Goal: Use online tool/utility: Utilize a website feature to perform a specific function

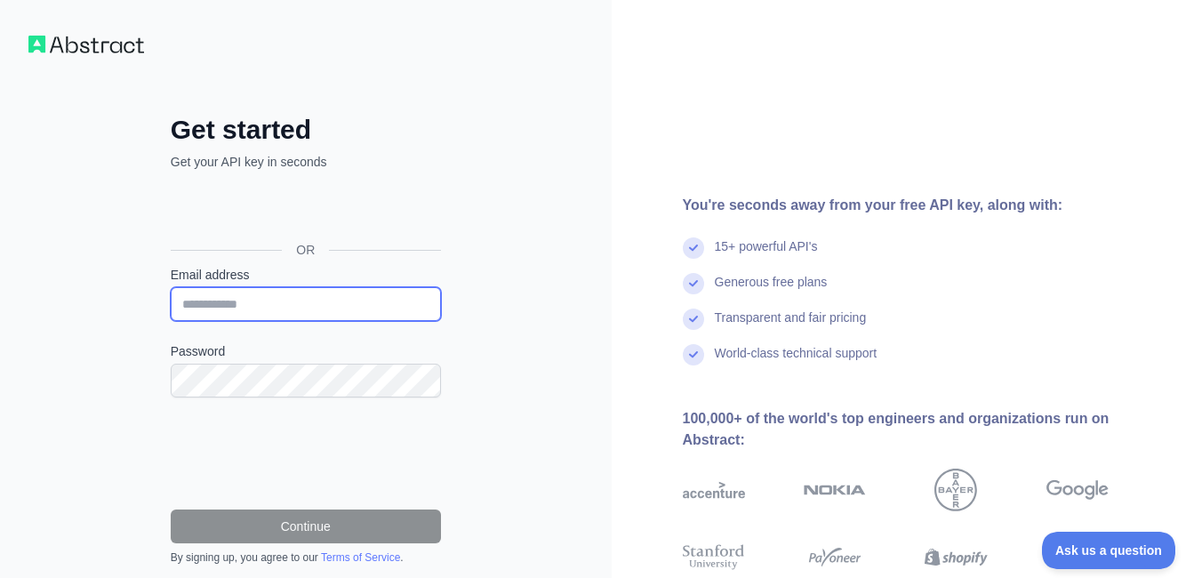
click at [252, 304] on input "Email address" at bounding box center [306, 304] width 270 height 34
type input "**********"
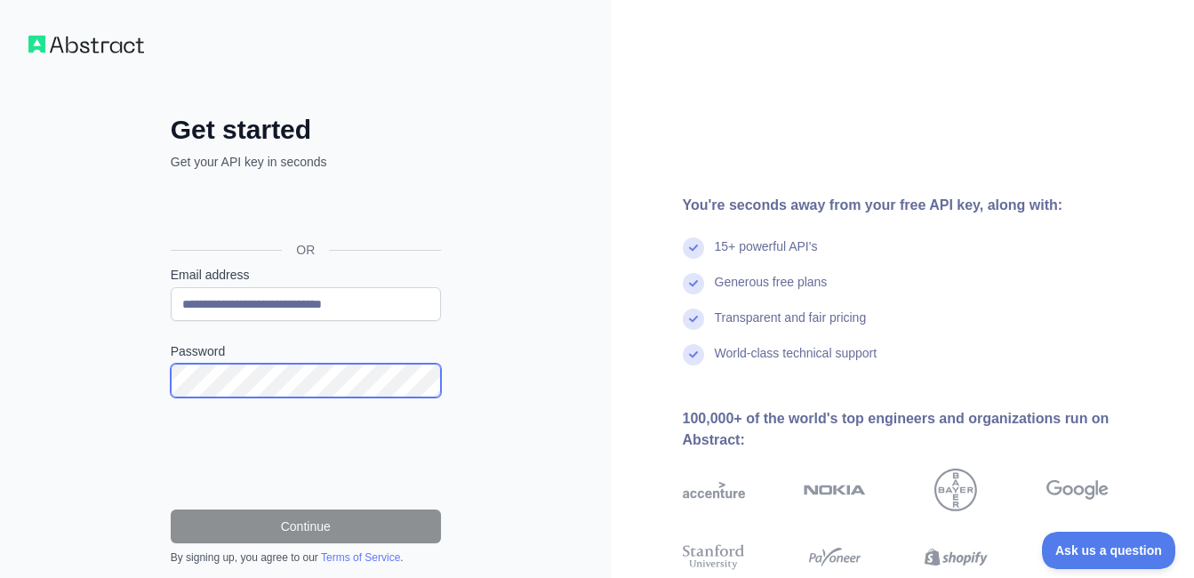
scroll to position [89, 0]
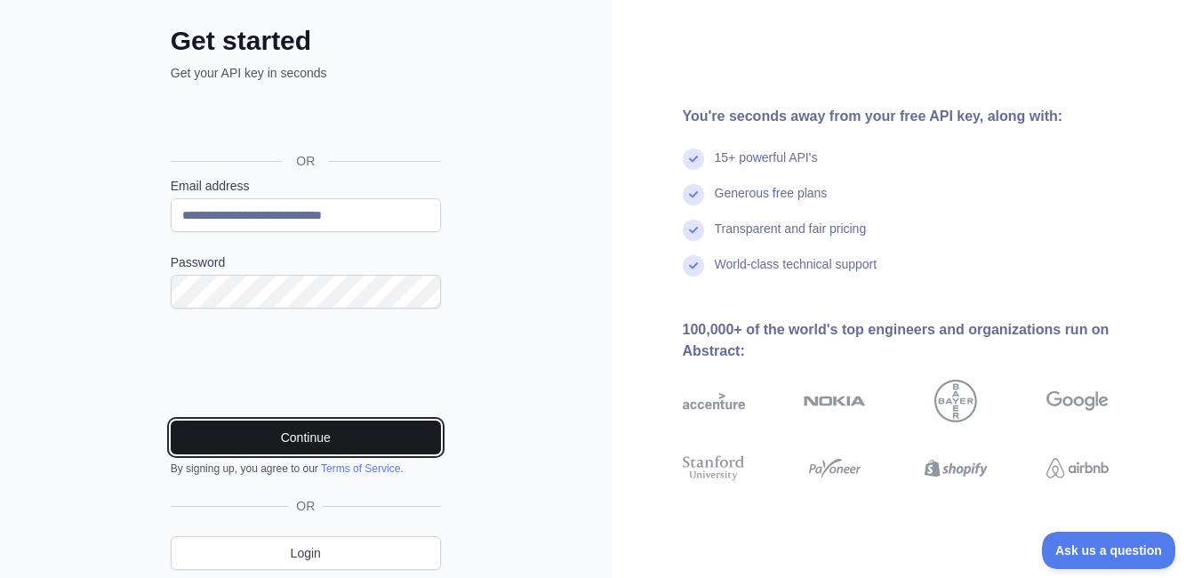
click at [337, 445] on button "Continue" at bounding box center [306, 438] width 270 height 34
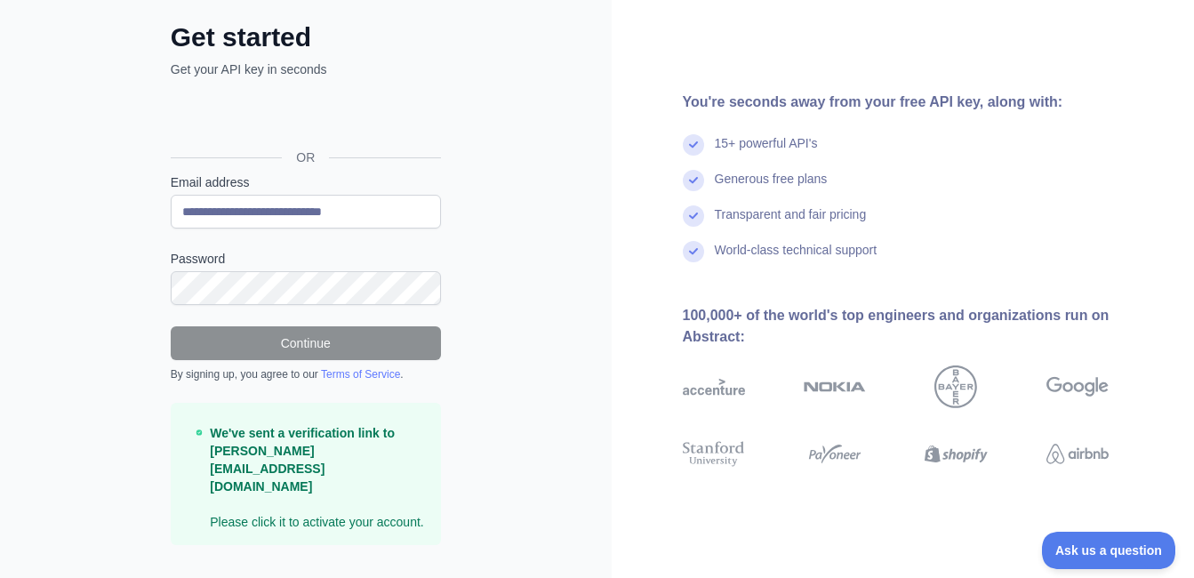
scroll to position [94, 0]
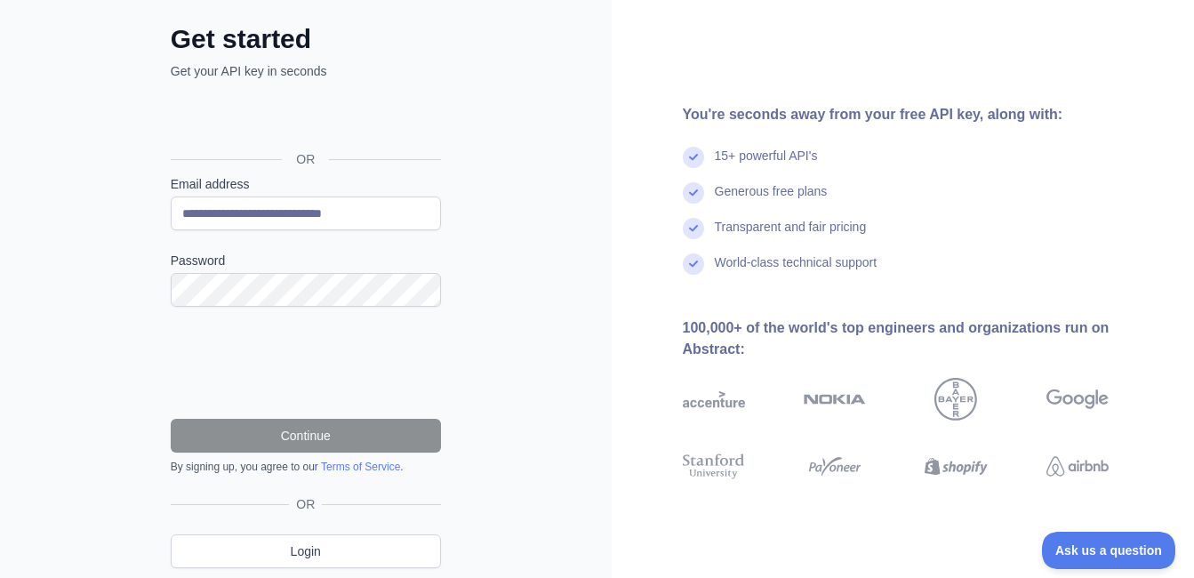
scroll to position [151, 0]
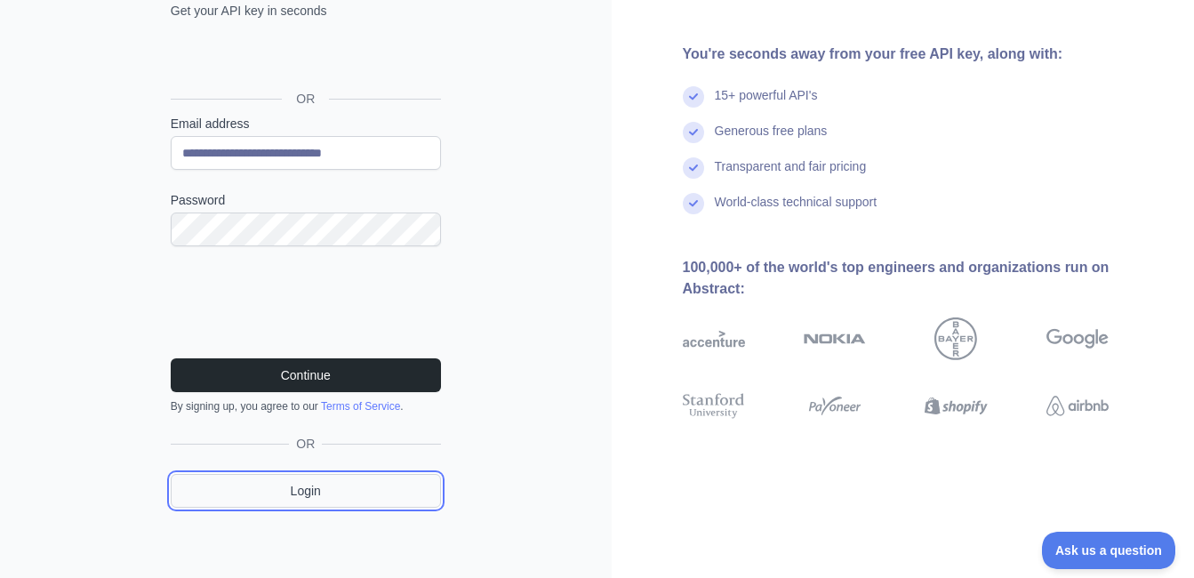
click at [313, 497] on link "Login" at bounding box center [306, 491] width 270 height 34
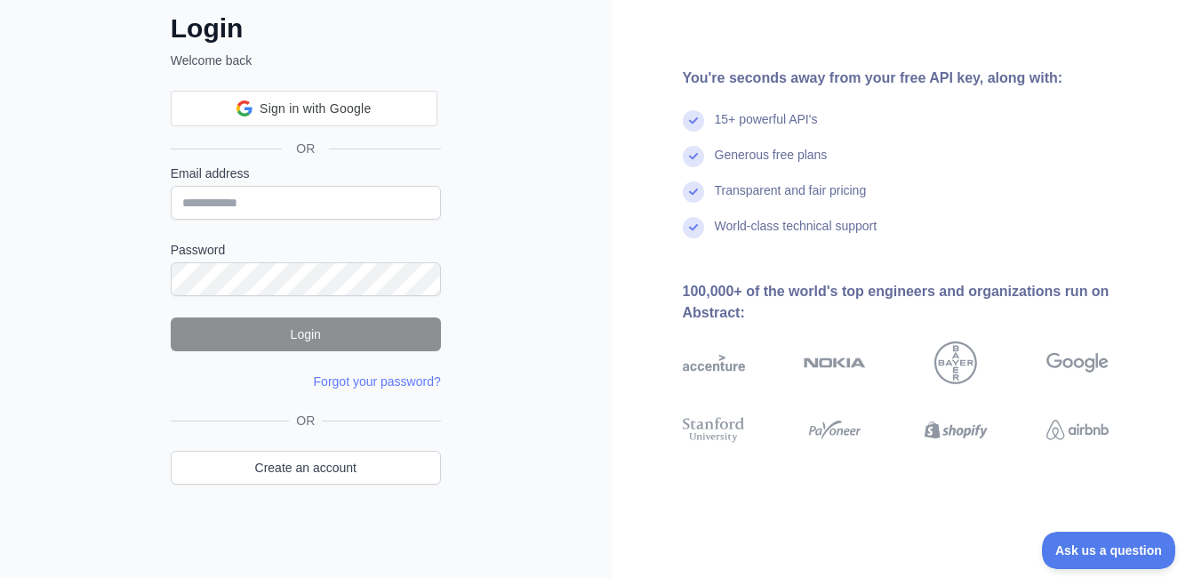
scroll to position [60, 0]
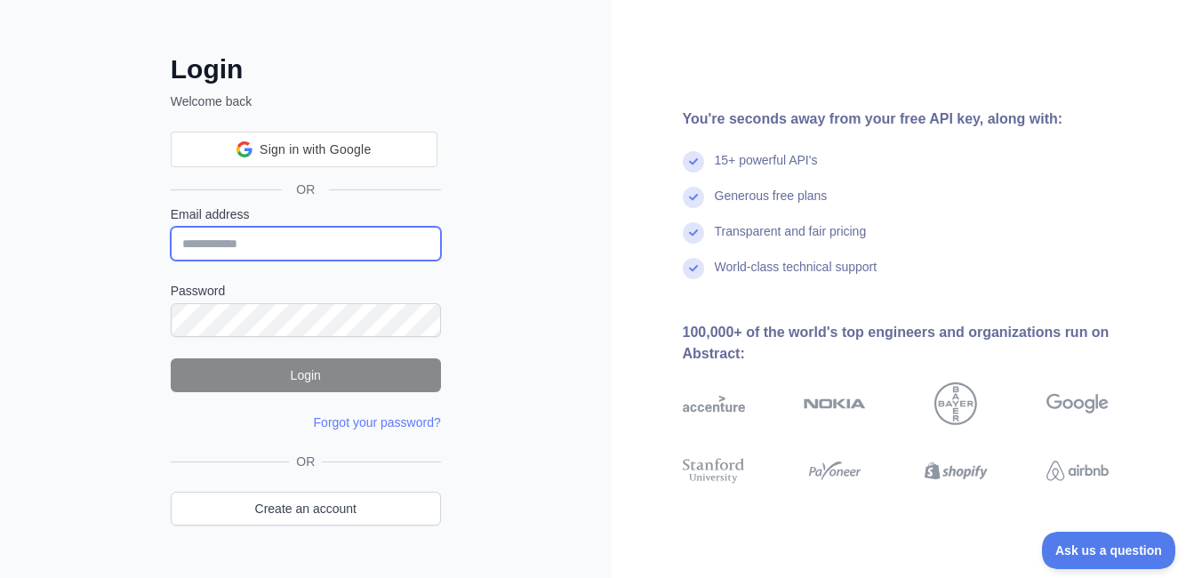
type input "**********"
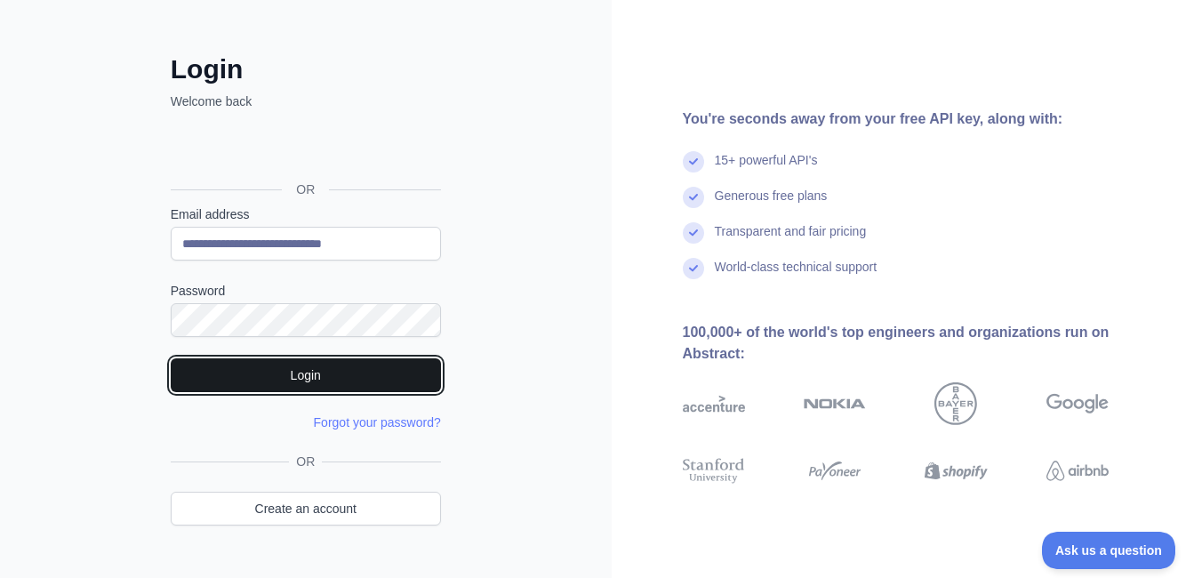
click at [325, 380] on button "Login" at bounding box center [306, 375] width 270 height 34
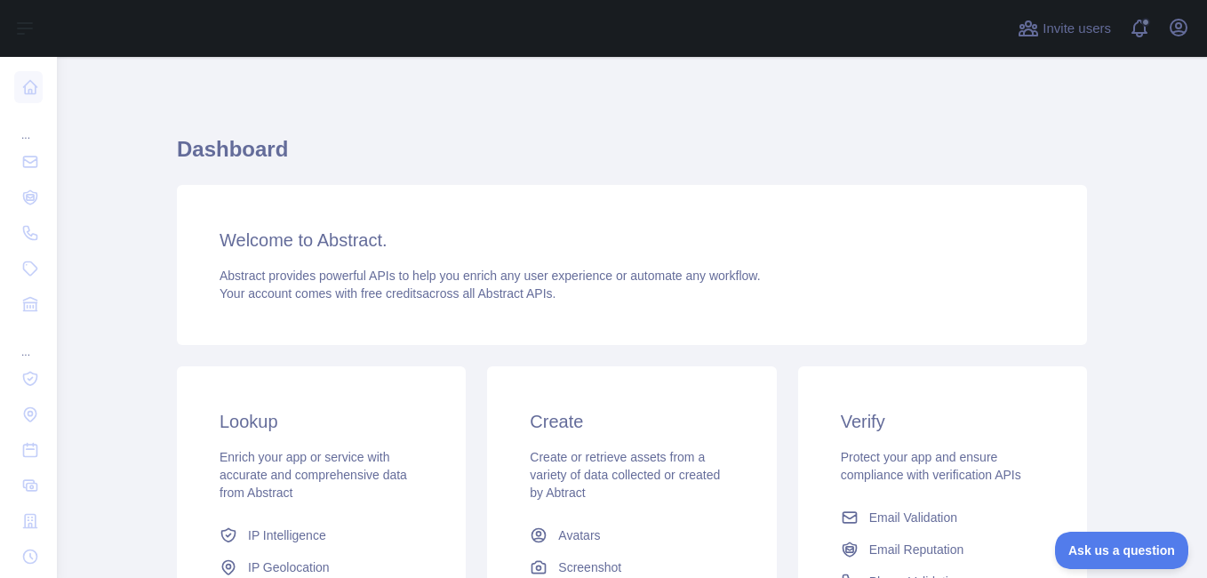
drag, startPoint x: 228, startPoint y: 252, endPoint x: 265, endPoint y: 125, distance: 131.4
click at [265, 125] on div "Dashboard Welcome to Abstract. Abstract provides powerful APIs to help you enri…" at bounding box center [632, 439] width 910 height 679
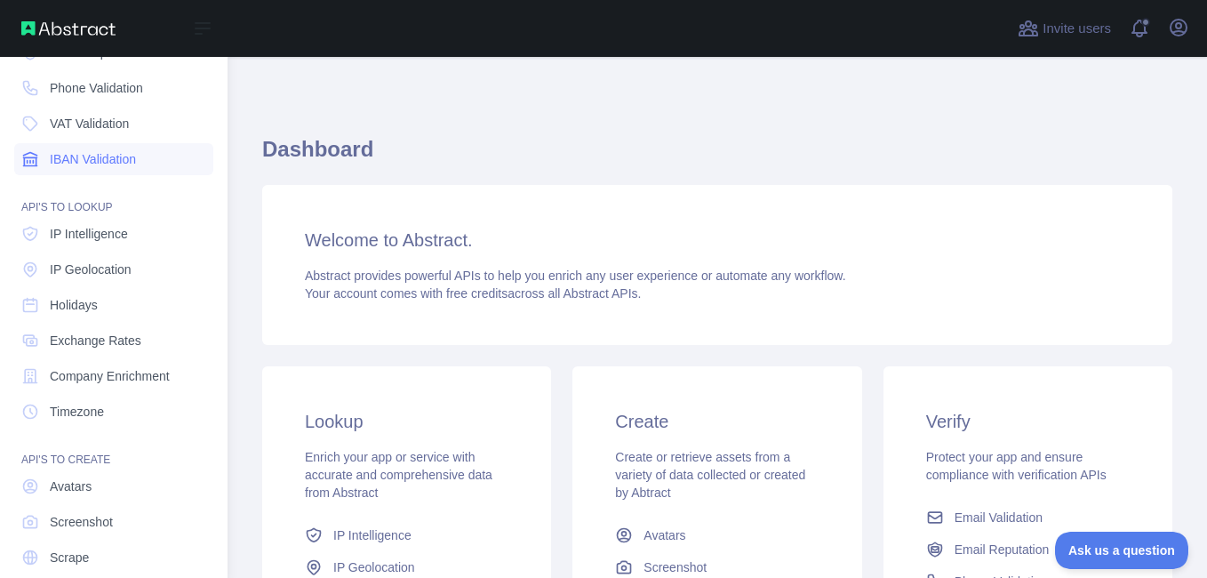
scroll to position [178, 0]
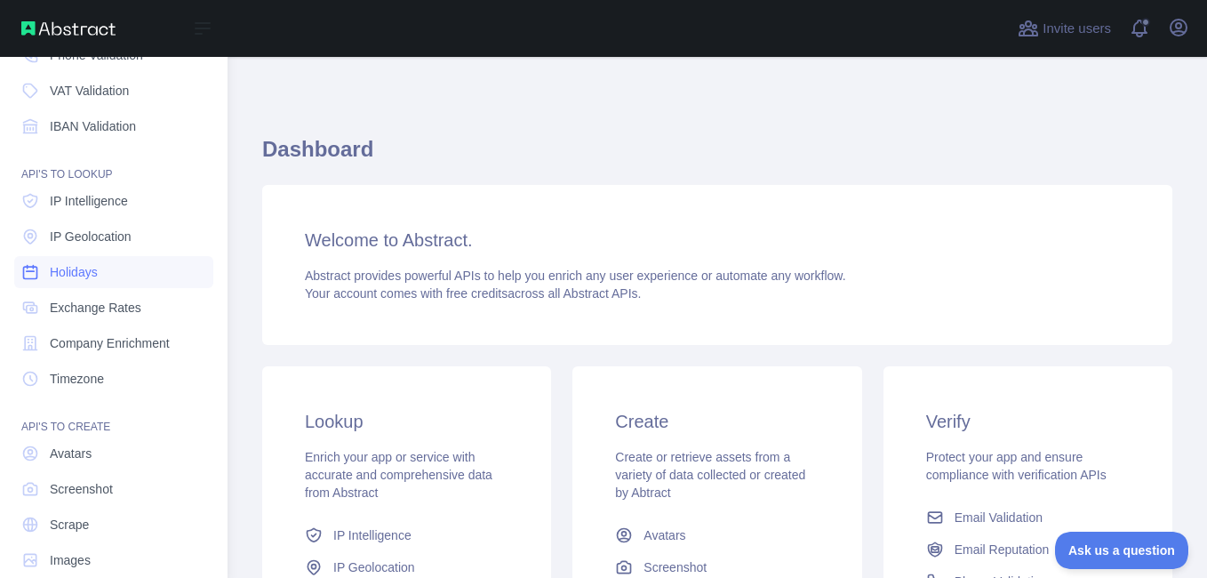
click at [76, 277] on span "Holidays" at bounding box center [74, 272] width 48 height 18
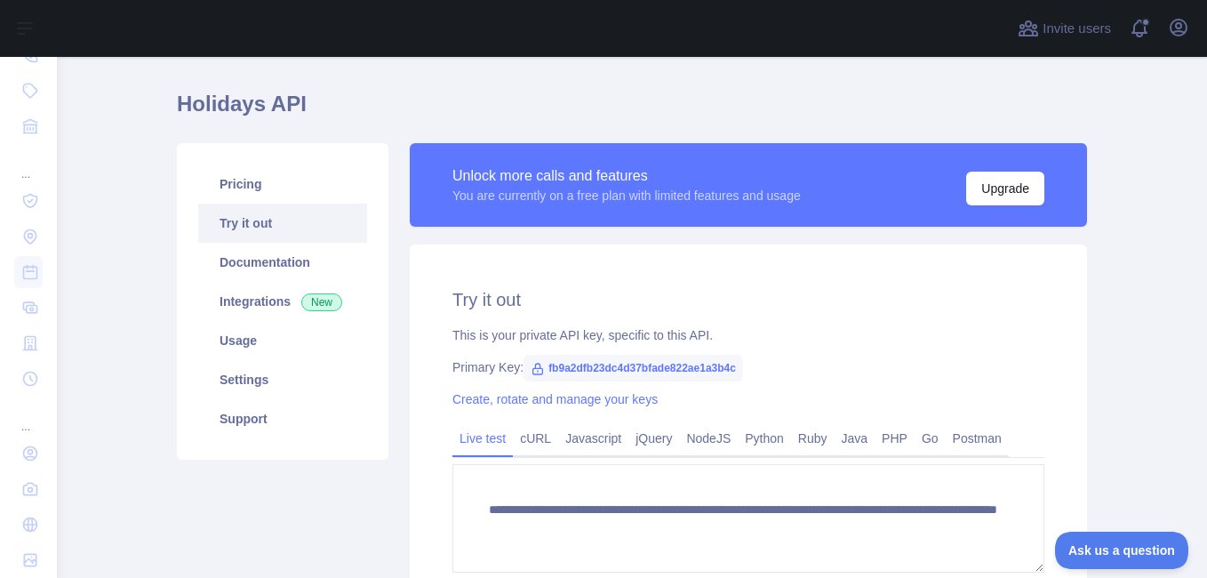
scroll to position [89, 0]
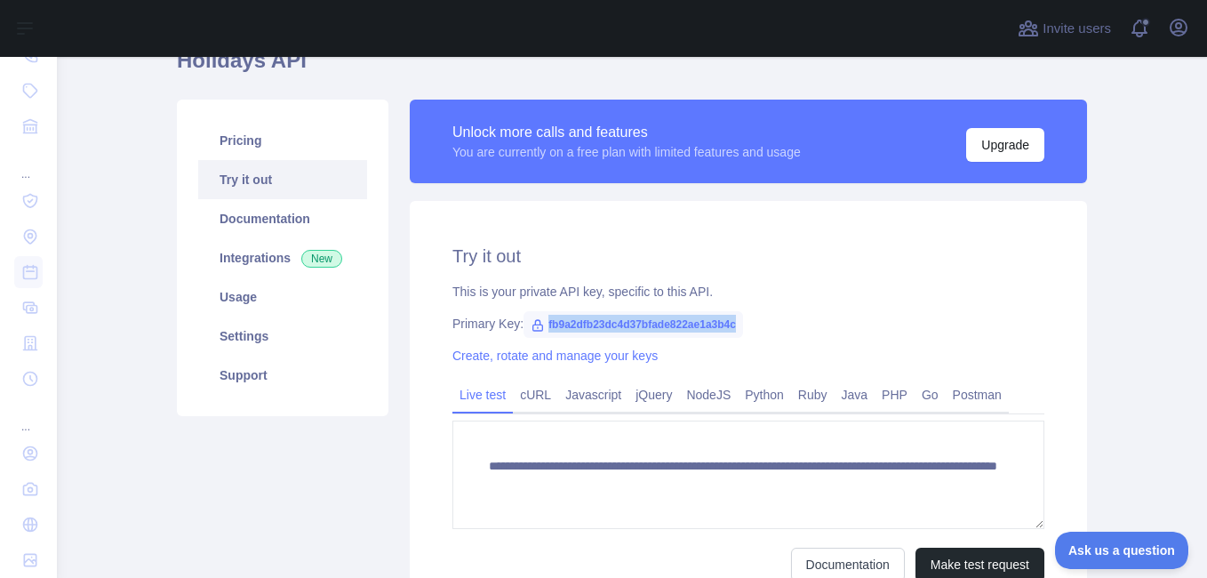
drag, startPoint x: 731, startPoint y: 325, endPoint x: 536, endPoint y: 318, distance: 194.8
click at [536, 318] on span "fb9a2dfb23dc4d37bfade822ae1a3b4c" at bounding box center [634, 324] width 220 height 27
copy span "fb9a2dfb23dc4d37bfade822ae1a3b4c"
click at [814, 265] on h2 "Try it out" at bounding box center [749, 256] width 592 height 25
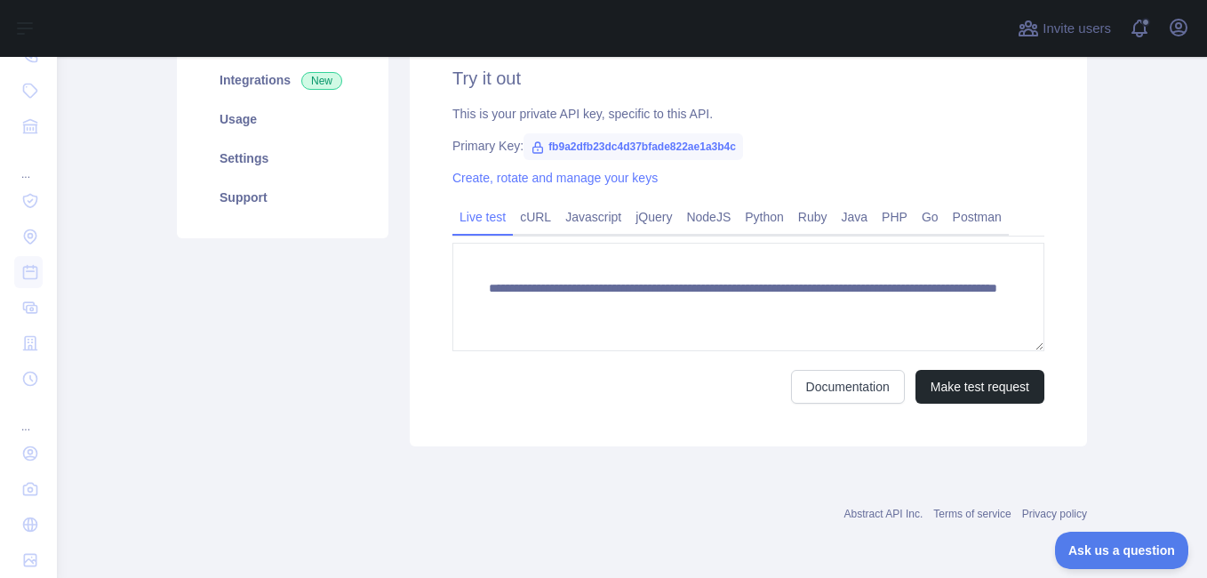
scroll to position [178, 0]
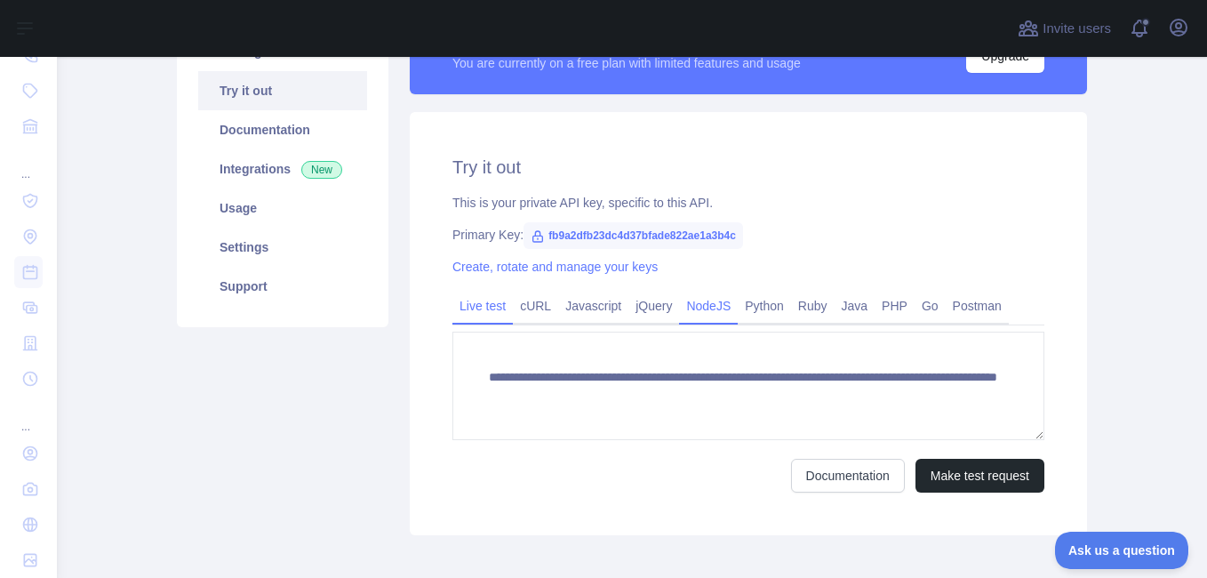
click at [693, 307] on link "NodeJS" at bounding box center [708, 306] width 59 height 28
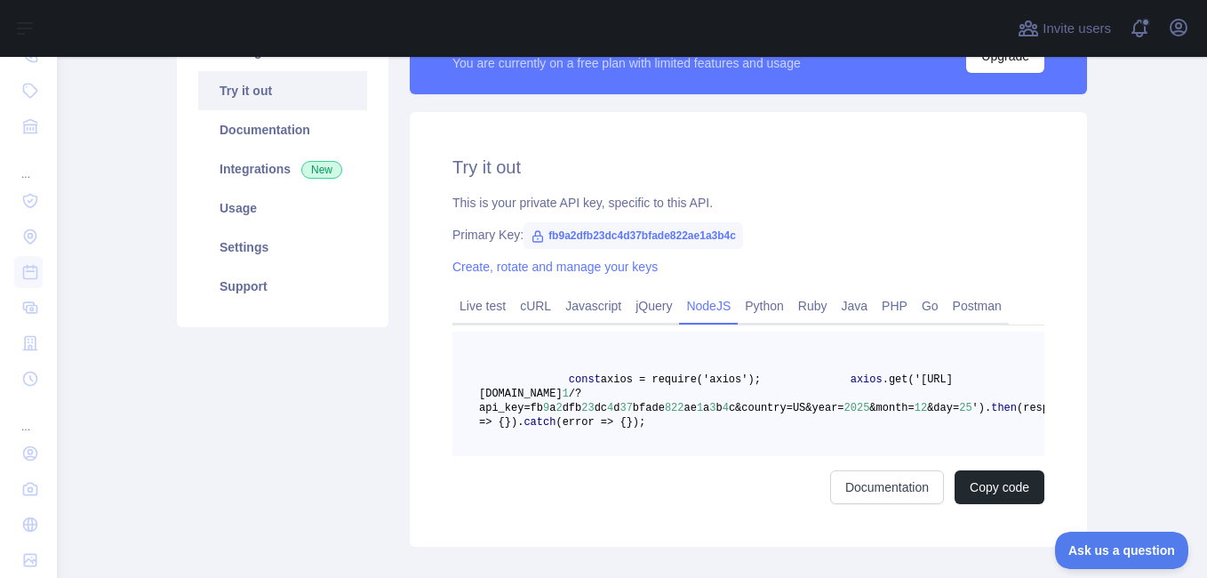
drag, startPoint x: 620, startPoint y: 456, endPoint x: 335, endPoint y: 429, distance: 285.7
click at [335, 429] on div "Pricing Try it out Documentation Integrations New Usage Settings Support" at bounding box center [282, 279] width 233 height 536
click at [468, 305] on link "Live test" at bounding box center [483, 306] width 60 height 28
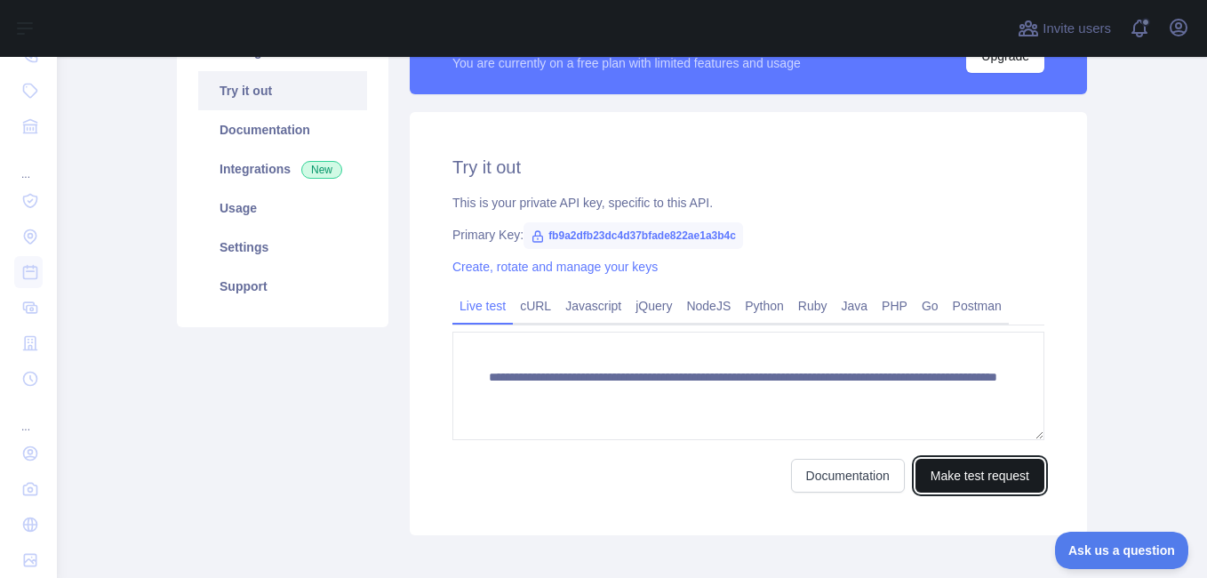
click at [977, 480] on button "Make test request" at bounding box center [980, 476] width 129 height 34
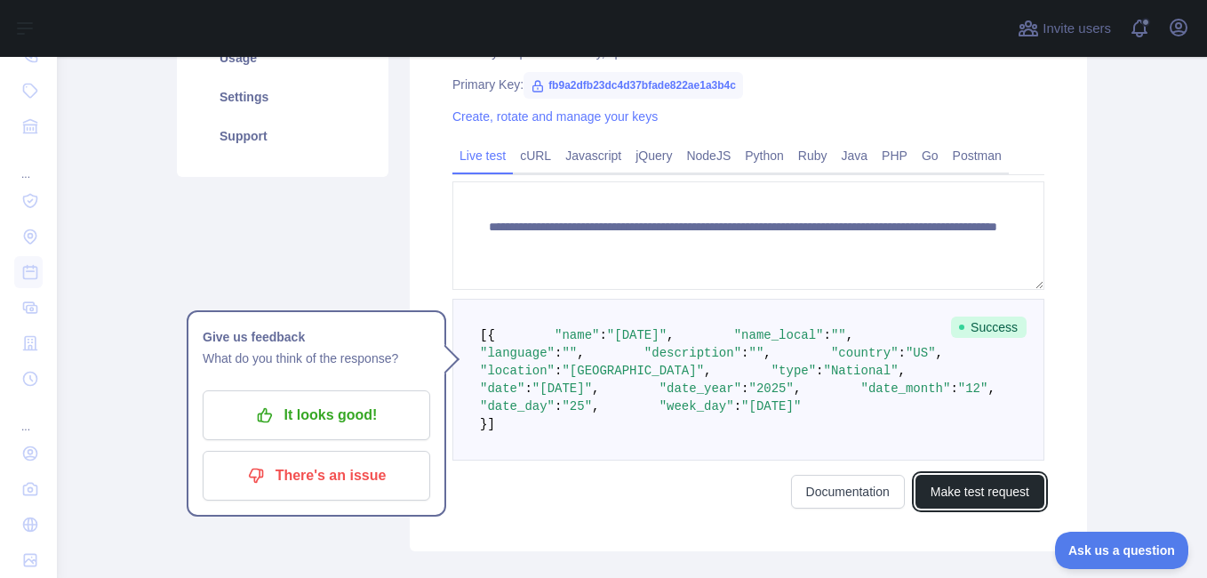
scroll to position [356, 0]
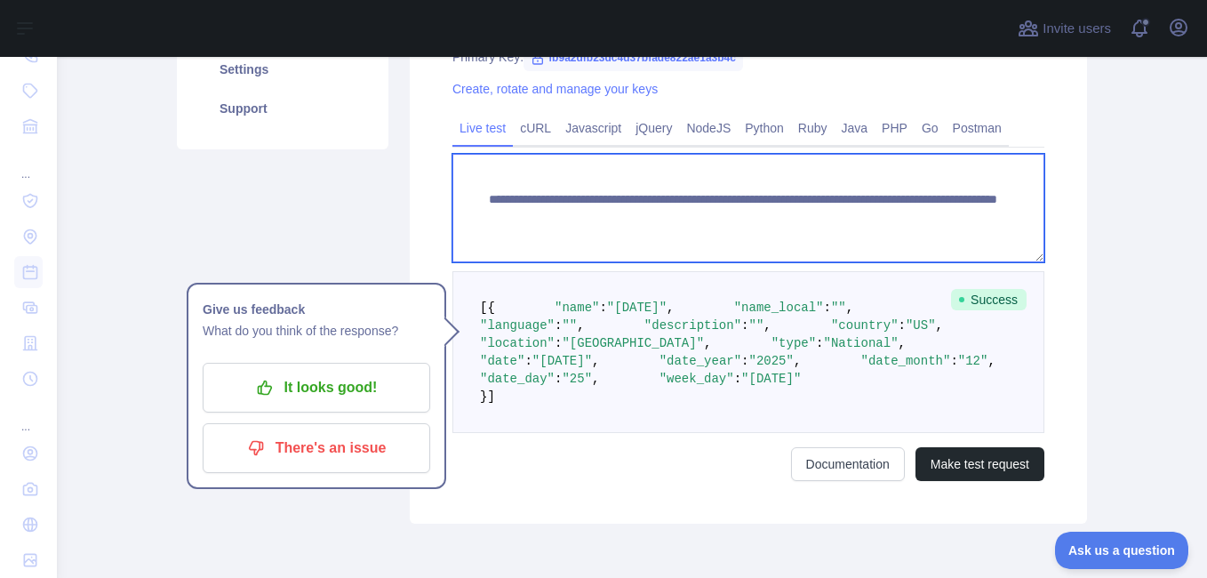
click at [813, 217] on textarea "**********" at bounding box center [749, 208] width 592 height 108
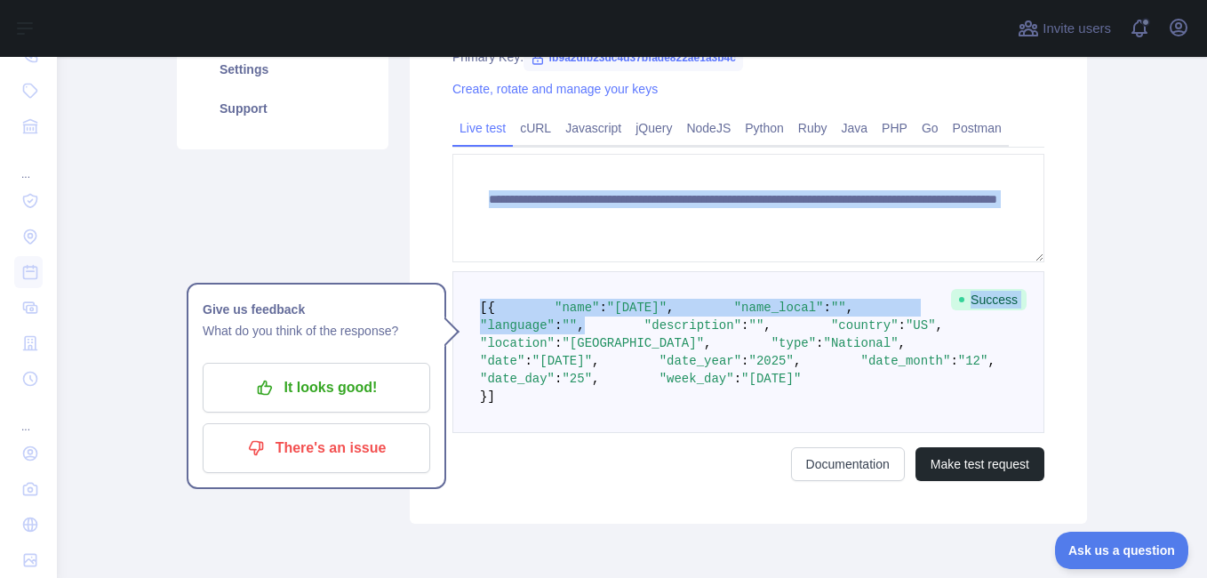
drag, startPoint x: 1080, startPoint y: 415, endPoint x: 1067, endPoint y: 367, distance: 49.8
click at [1067, 367] on div "**********" at bounding box center [748, 228] width 677 height 589
drag, startPoint x: 1067, startPoint y: 367, endPoint x: 1072, endPoint y: 185, distance: 182.3
click at [1072, 185] on div "**********" at bounding box center [748, 228] width 677 height 589
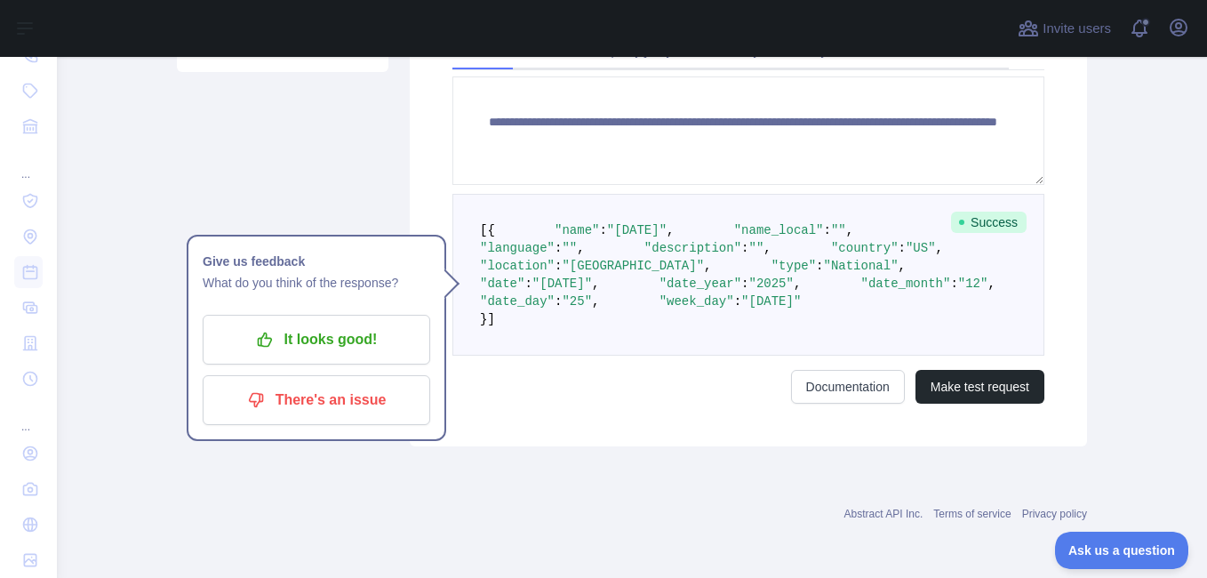
scroll to position [611, 0]
click at [966, 383] on button "Make test request" at bounding box center [980, 387] width 129 height 34
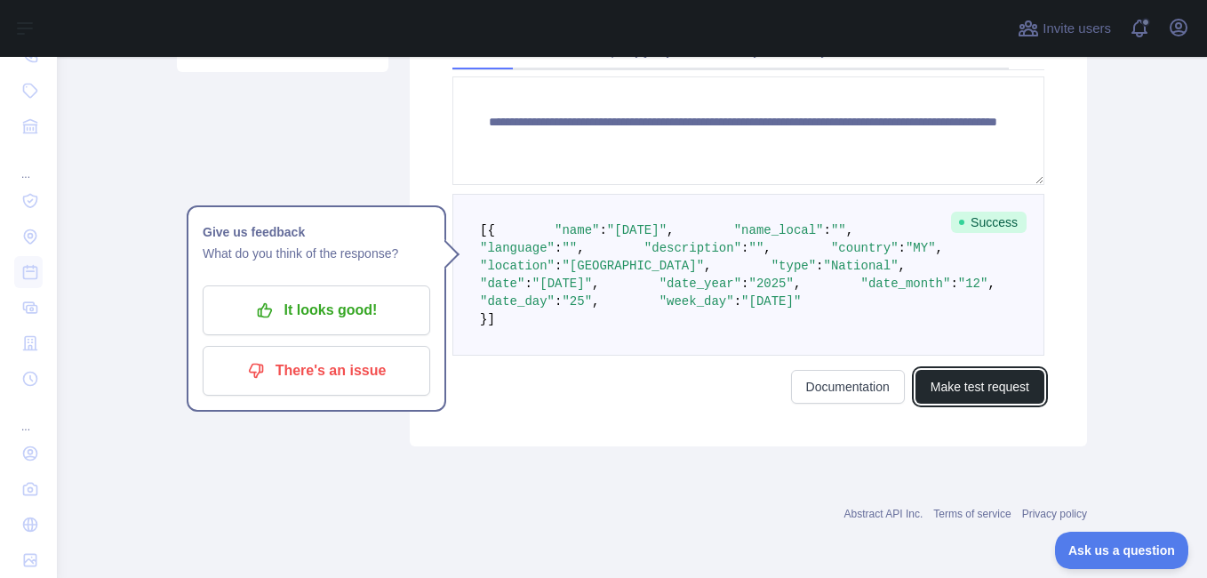
scroll to position [433, 0]
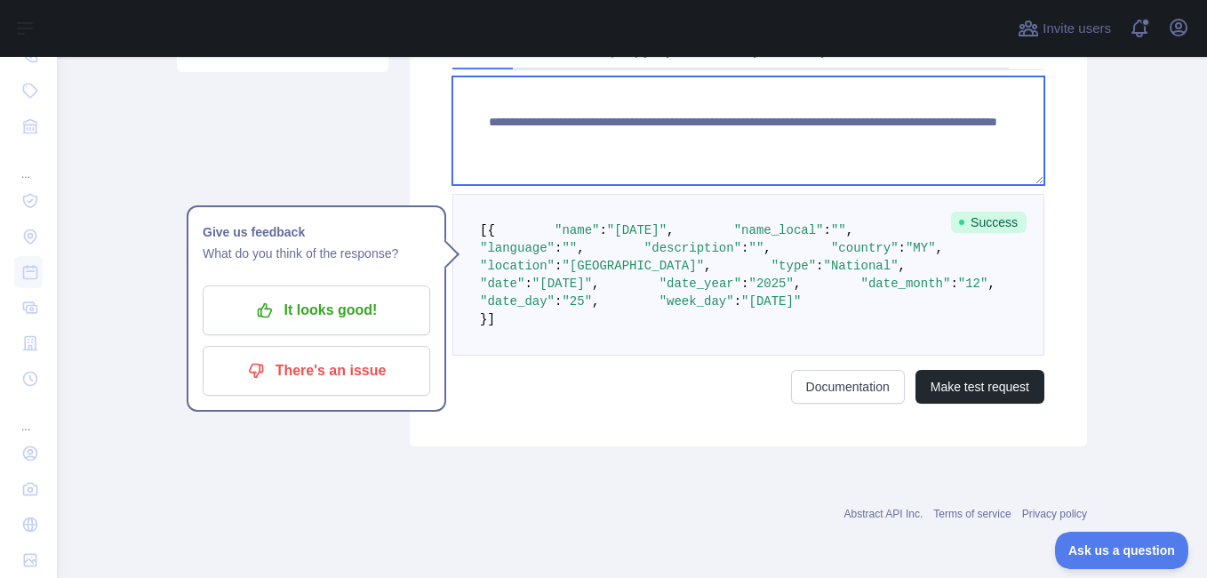
click at [588, 170] on textarea "**********" at bounding box center [749, 130] width 592 height 108
type textarea "**********"
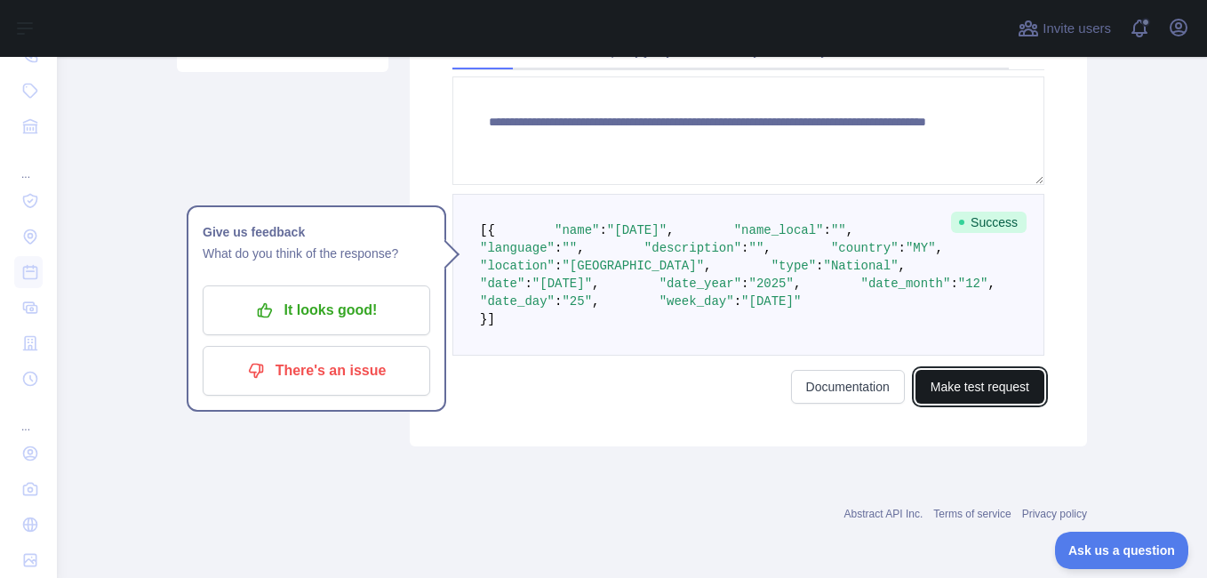
click at [951, 404] on button "Make test request" at bounding box center [980, 387] width 129 height 34
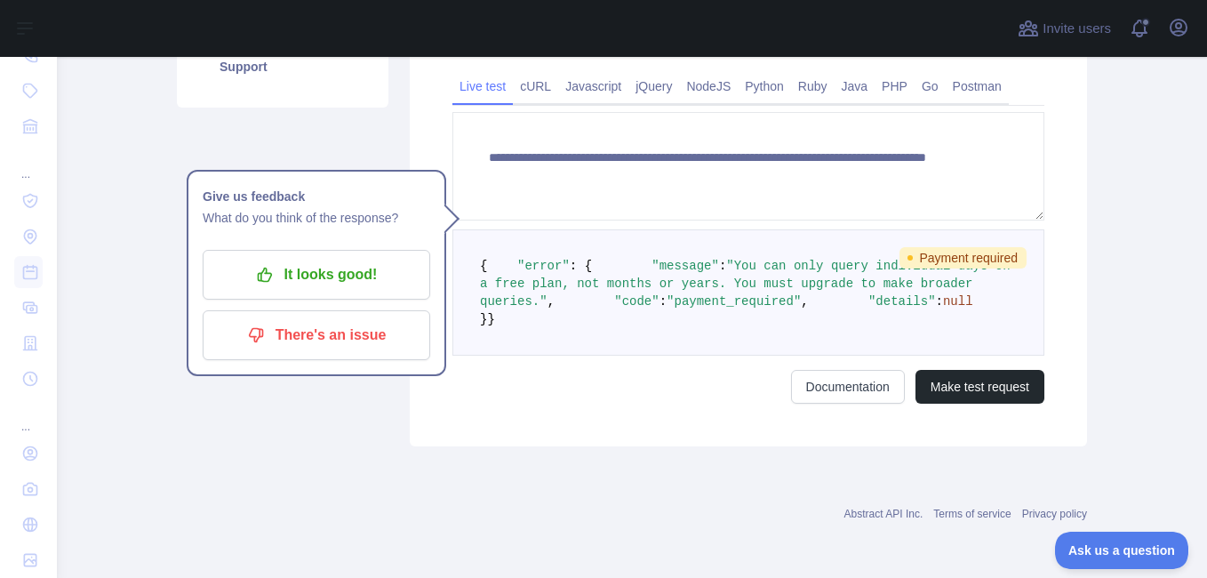
click at [354, 422] on div "Pricing Try it out Documentation Integrations New Usage Settings Support" at bounding box center [282, 118] width 233 height 655
drag, startPoint x: 890, startPoint y: 338, endPoint x: 669, endPoint y: 493, distance: 270.6
click at [669, 471] on div "**********" at bounding box center [632, 86] width 910 height 769
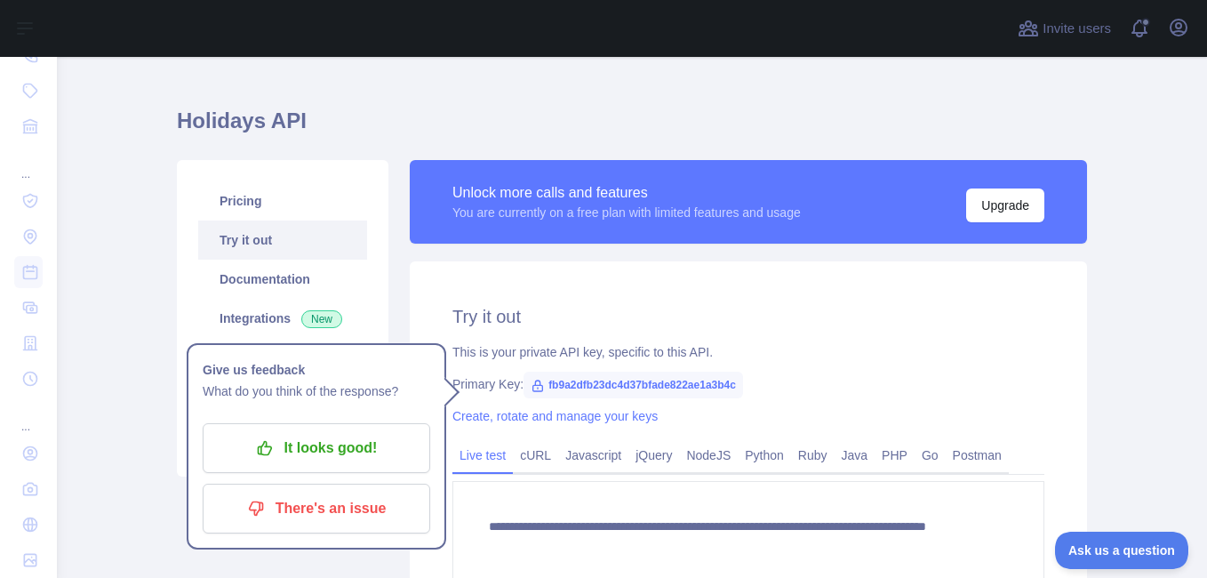
scroll to position [0, 0]
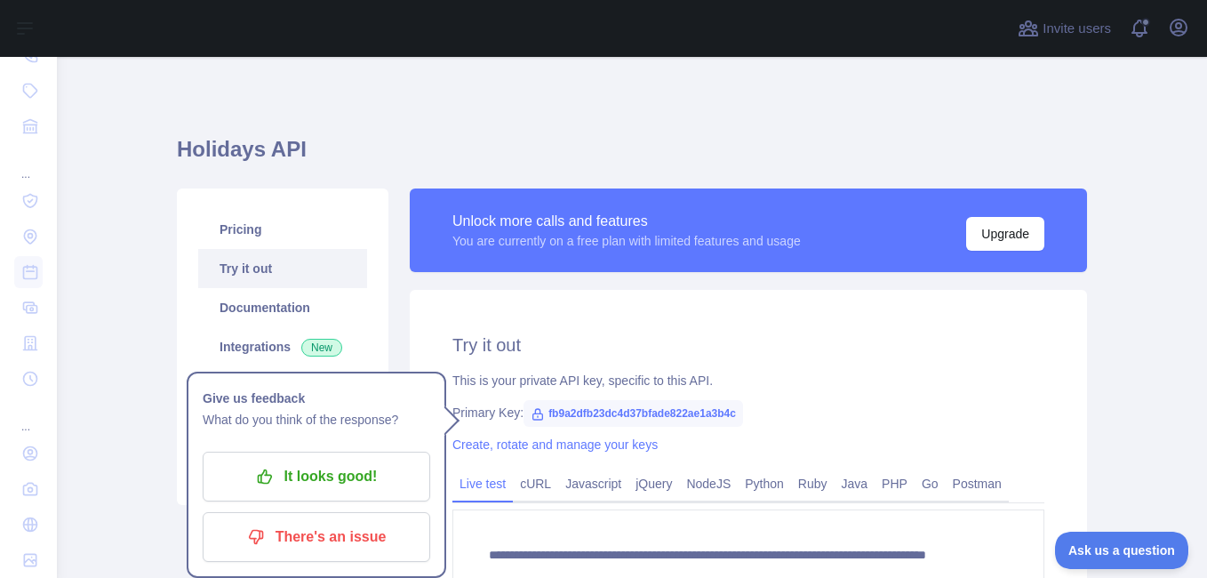
click at [762, 338] on h2 "Try it out" at bounding box center [749, 345] width 592 height 25
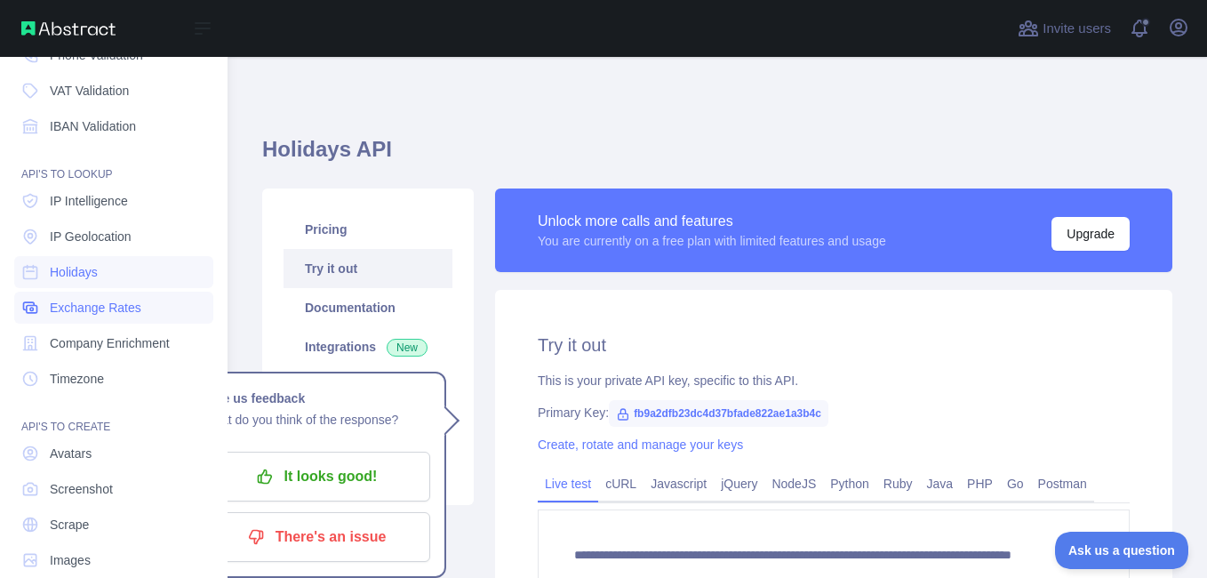
click at [99, 310] on span "Exchange Rates" at bounding box center [96, 308] width 92 height 18
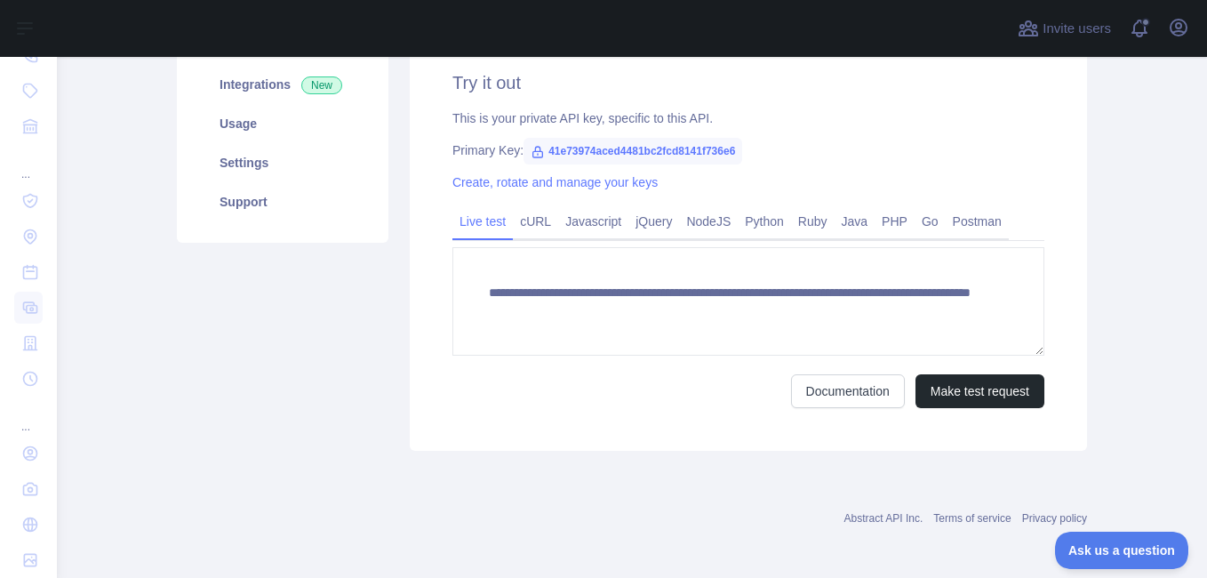
scroll to position [267, 0]
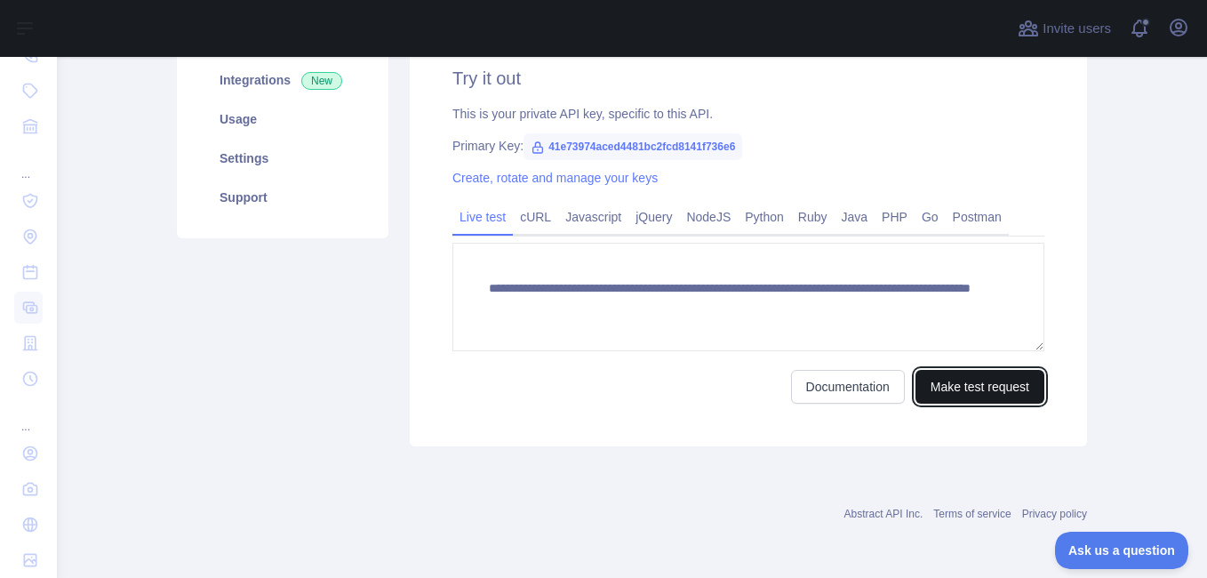
click at [996, 393] on button "Make test request" at bounding box center [980, 387] width 129 height 34
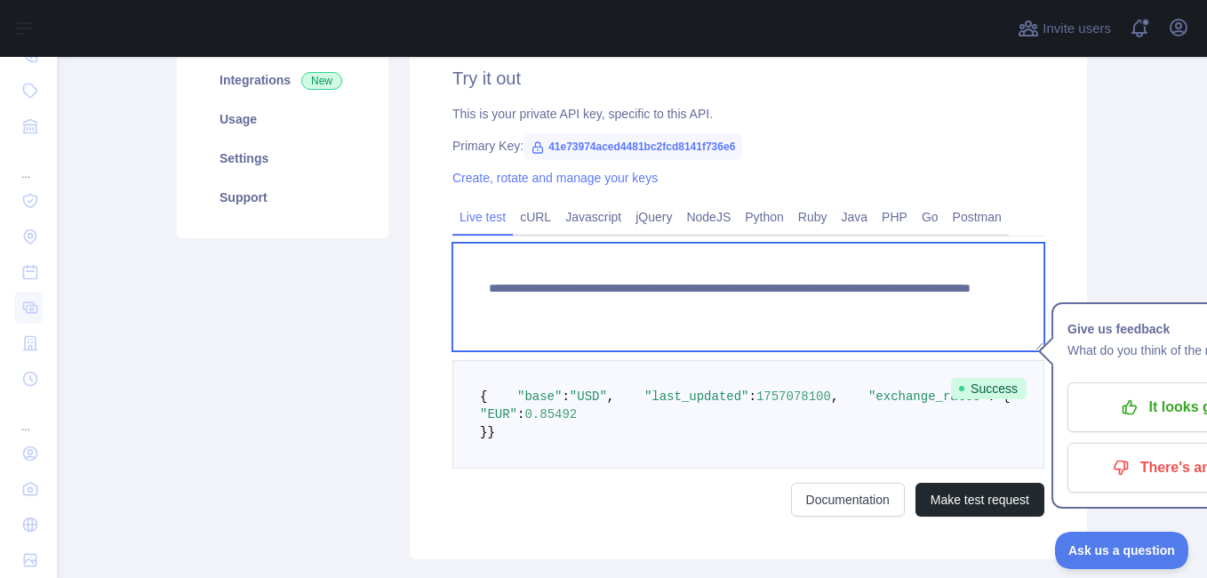
click at [893, 300] on textarea "**********" at bounding box center [749, 297] width 592 height 108
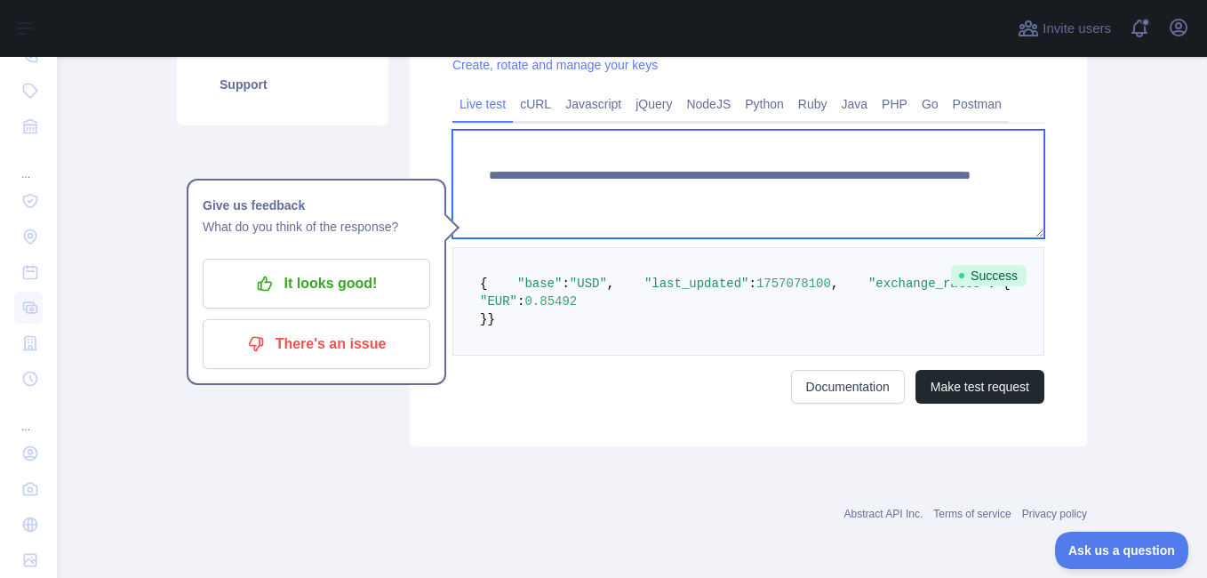
scroll to position [445, 0]
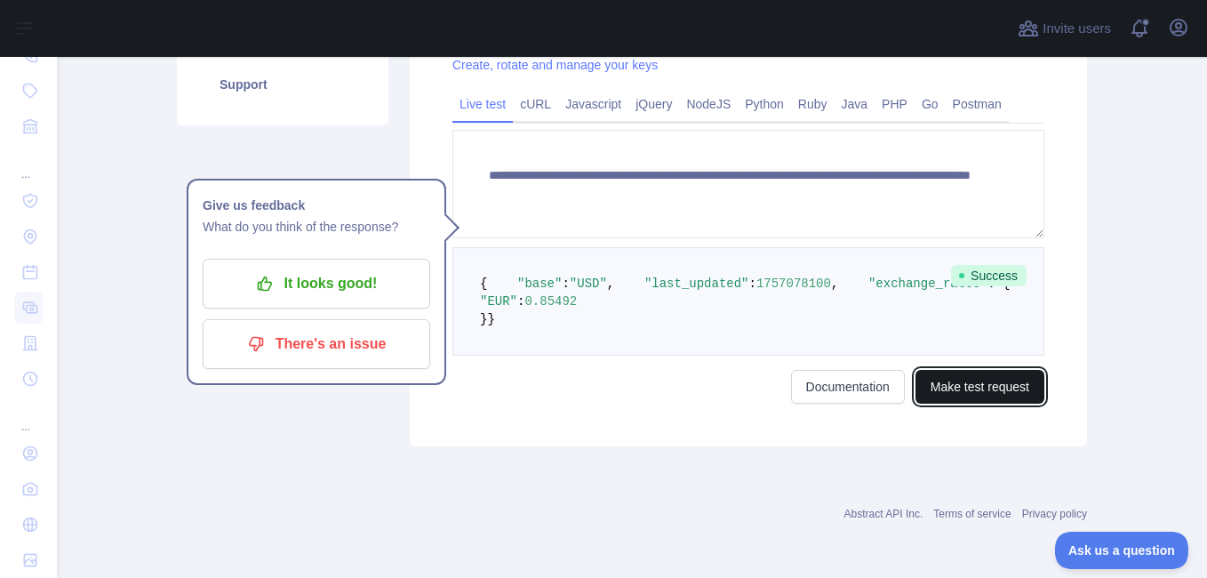
click at [972, 392] on button "Make test request" at bounding box center [980, 387] width 129 height 34
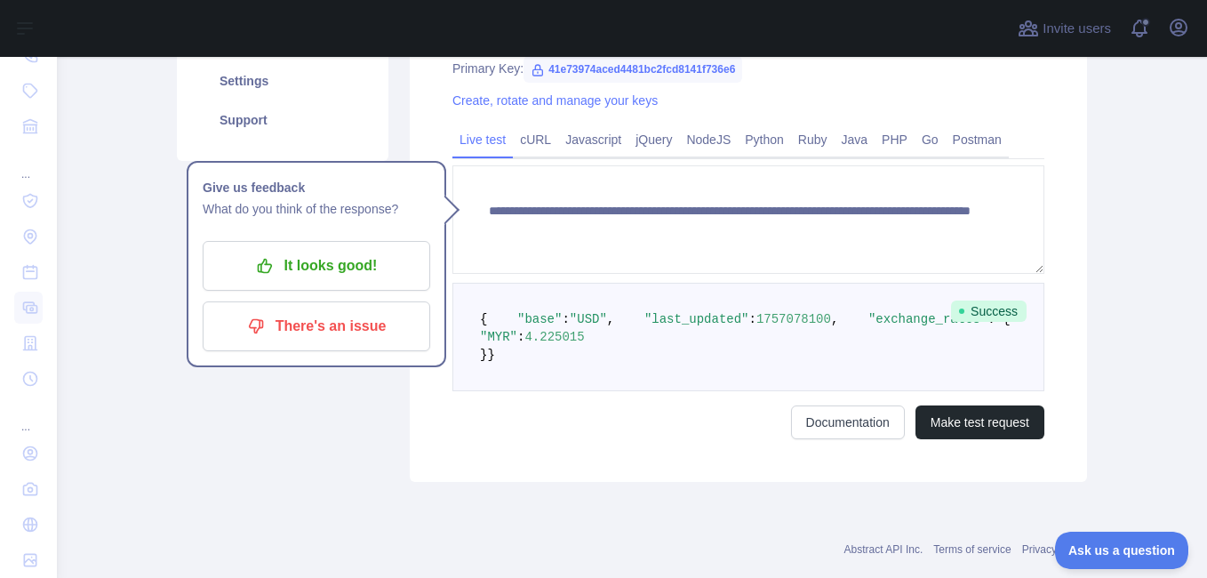
drag, startPoint x: 878, startPoint y: 417, endPoint x: 296, endPoint y: 430, distance: 582.5
click at [296, 430] on div "Pricing Try it out Documentation Integrations New Usage Settings Support" at bounding box center [282, 162] width 233 height 637
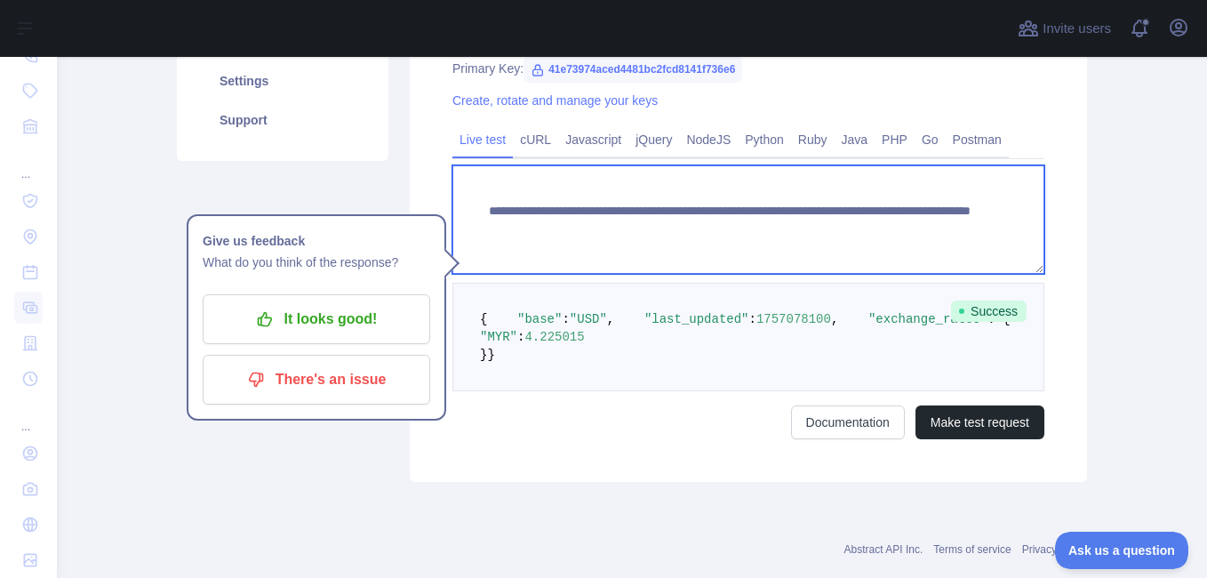
click at [803, 224] on textarea "**********" at bounding box center [749, 219] width 592 height 108
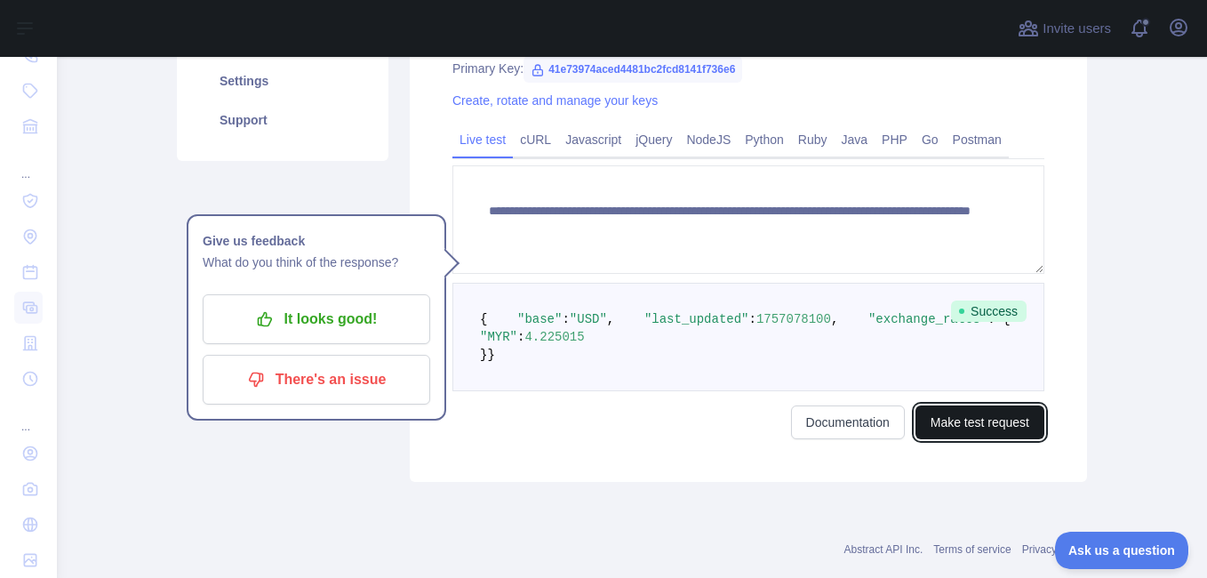
click at [983, 439] on button "Make test request" at bounding box center [980, 422] width 129 height 34
click at [617, 391] on pre "{ "base" : "INR" , "last_updated" : 1757078100 , "exchange_rates" : { "MYR" : 0…" at bounding box center [749, 337] width 592 height 108
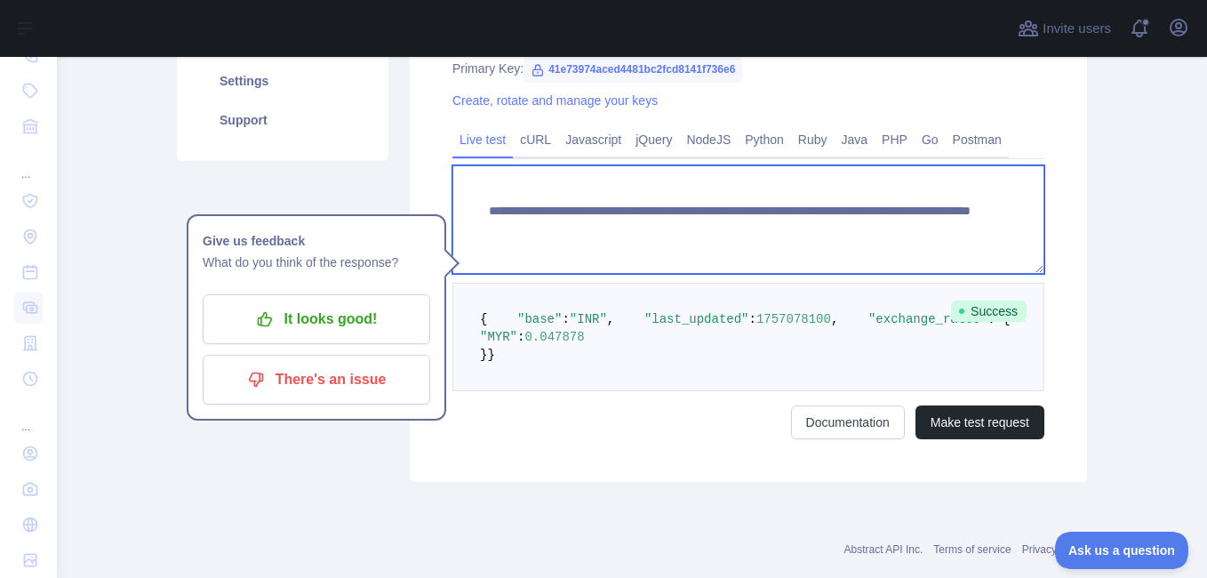
click at [794, 227] on textarea "**********" at bounding box center [749, 219] width 592 height 108
click at [907, 229] on textarea "**********" at bounding box center [749, 219] width 592 height 108
type textarea "**********"
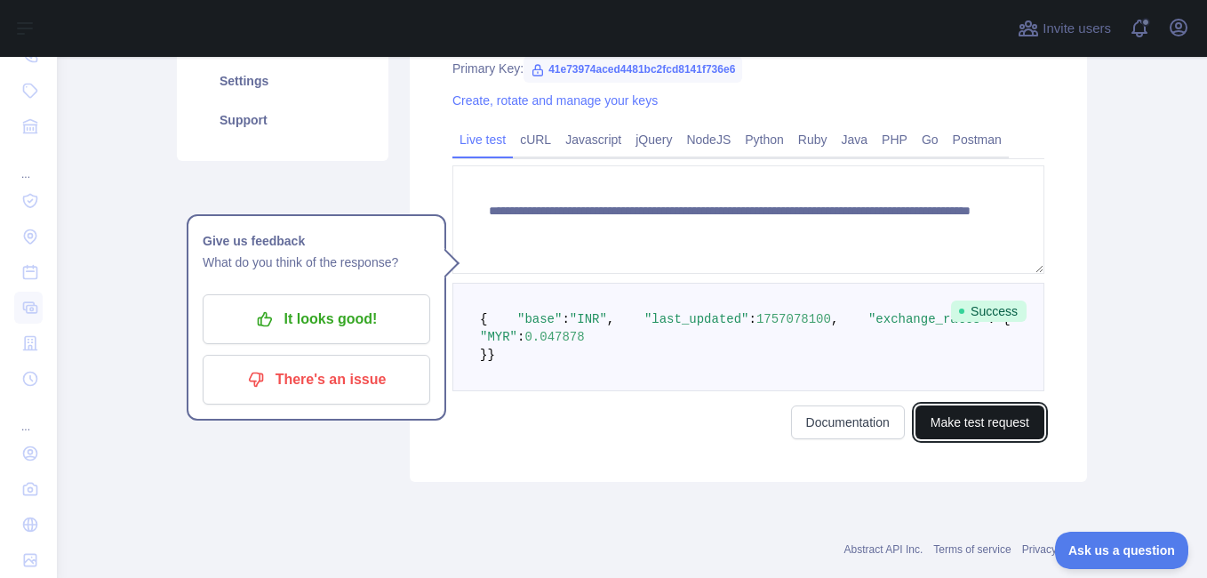
click at [962, 439] on button "Make test request" at bounding box center [980, 422] width 129 height 34
click at [341, 482] on div "Pricing Try it out Documentation Integrations New Usage Settings Support" at bounding box center [282, 162] width 233 height 637
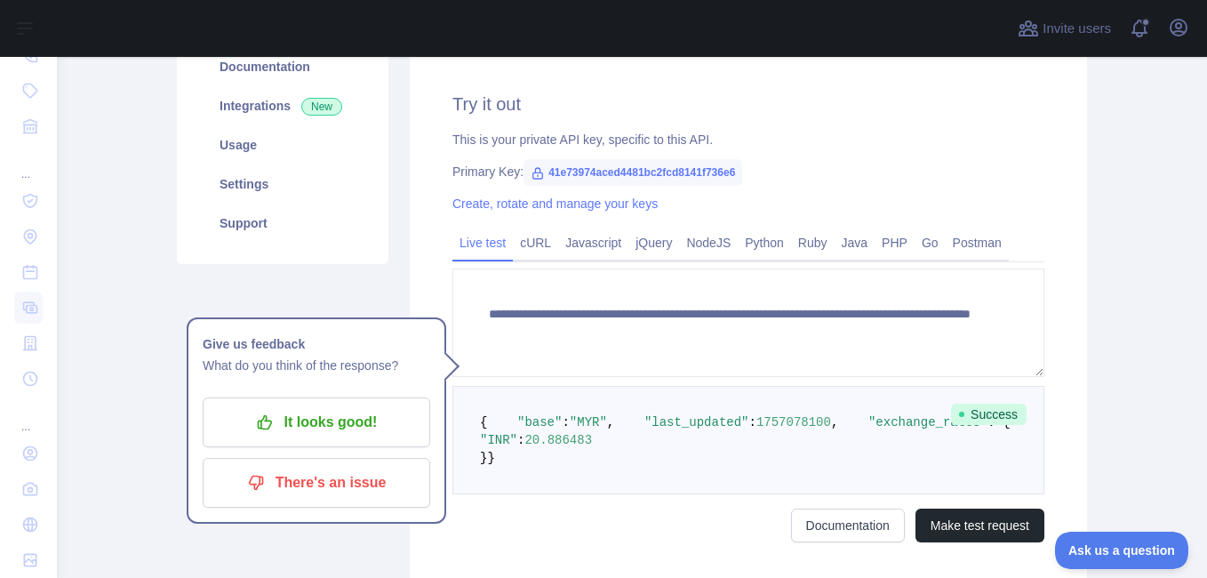
scroll to position [166, 0]
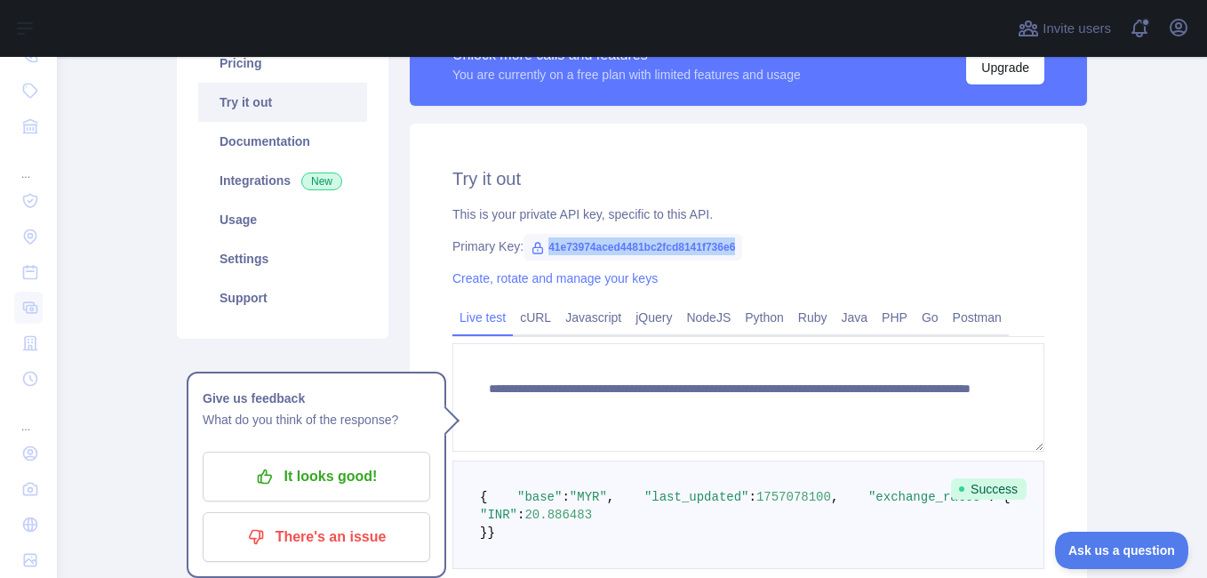
drag, startPoint x: 730, startPoint y: 244, endPoint x: 539, endPoint y: 251, distance: 191.2
click at [539, 251] on span "41e73974aced4481bc2fcd8141f736e6" at bounding box center [633, 247] width 219 height 27
copy span "41e73974aced4481bc2fcd8141f736e6"
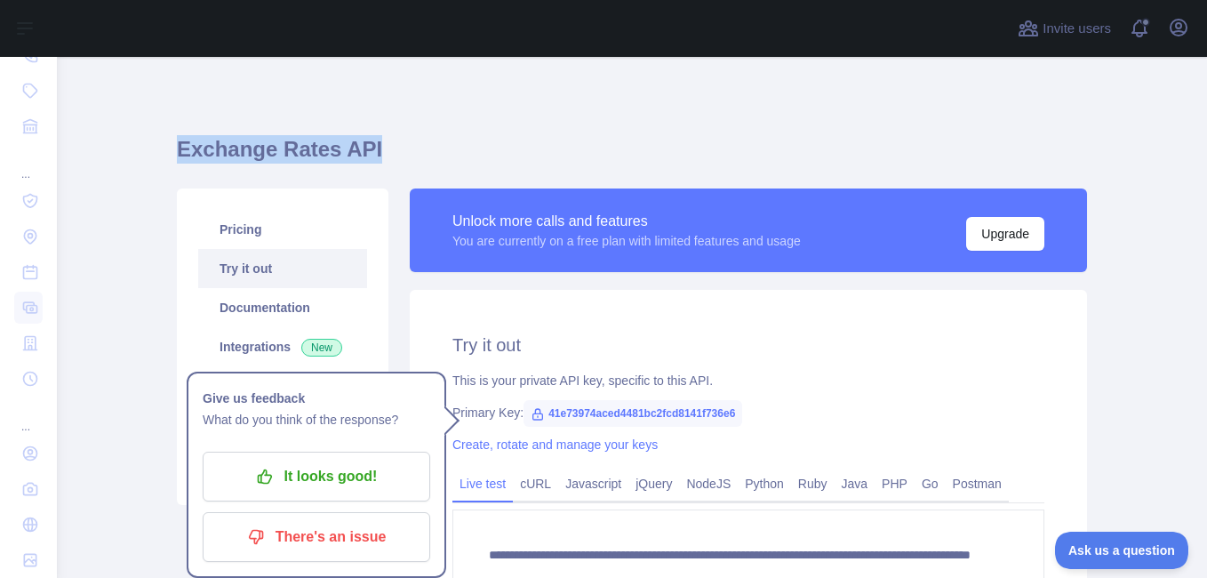
drag, startPoint x: 172, startPoint y: 148, endPoint x: 370, endPoint y: 147, distance: 198.3
click at [370, 147] on h1 "Exchange Rates API" at bounding box center [632, 156] width 910 height 43
copy h1 "Exchange Rates API"
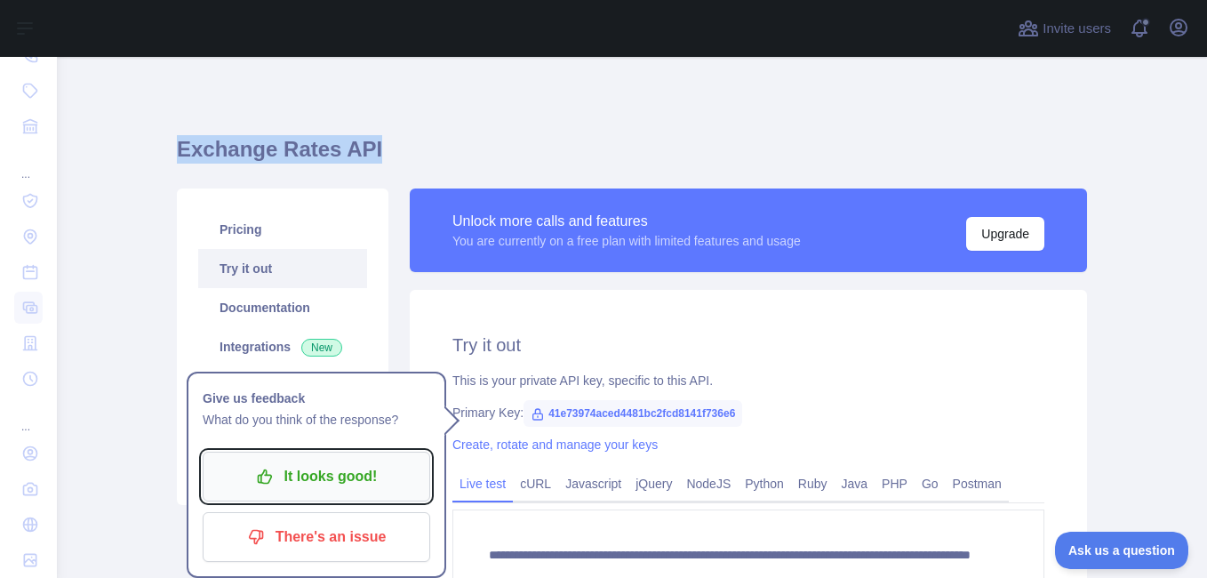
click at [320, 479] on p "It looks good!" at bounding box center [316, 476] width 201 height 30
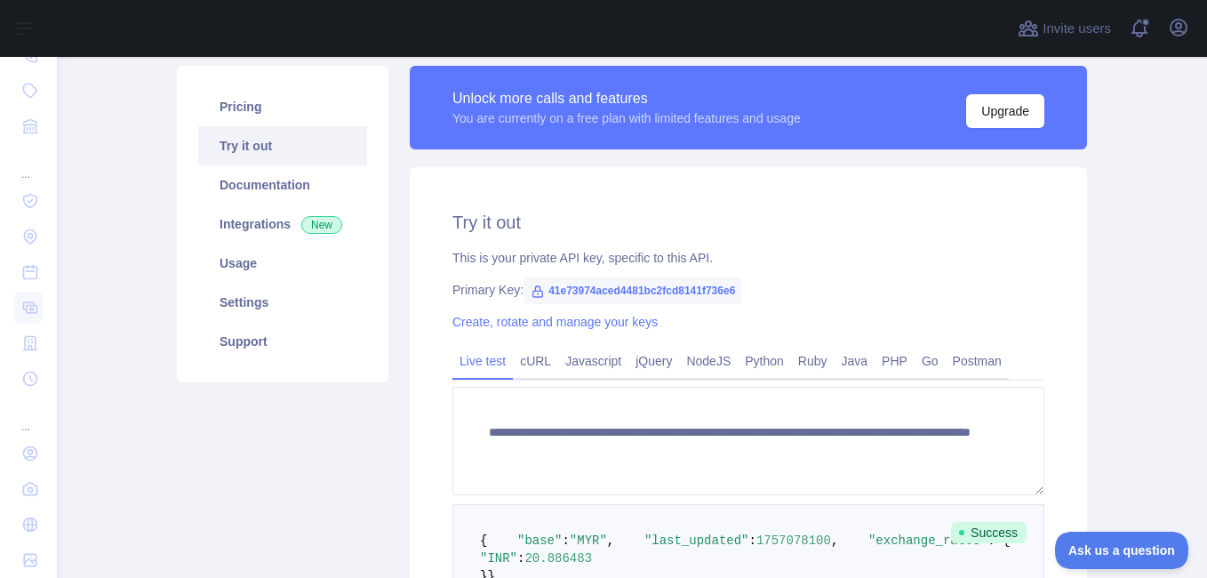
scroll to position [89, 0]
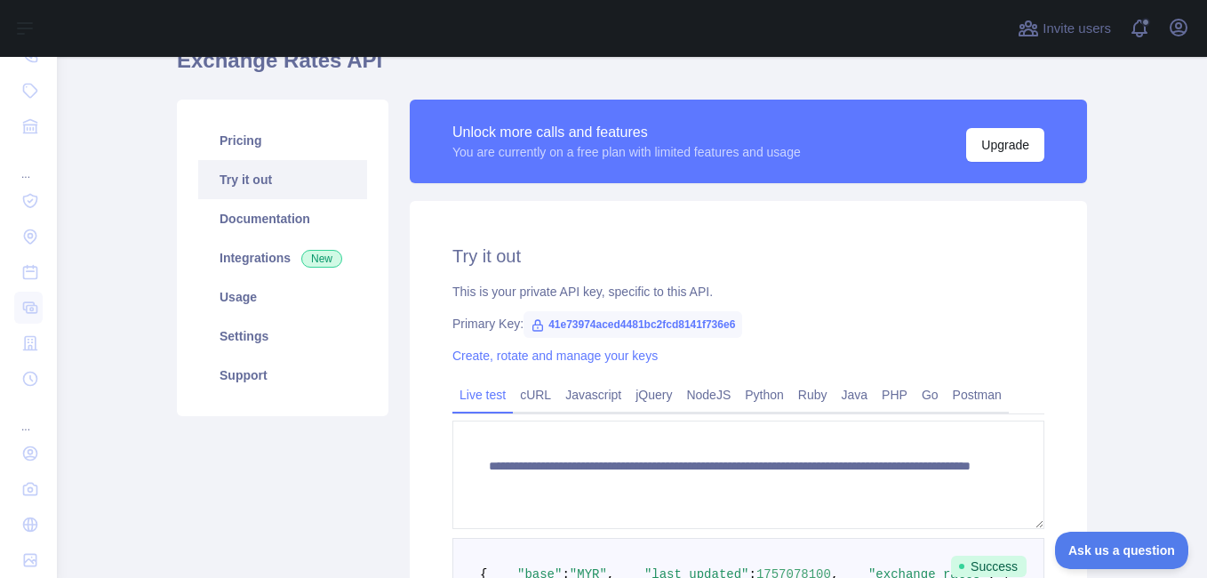
click at [345, 449] on div "Pricing Try it out Documentation Integrations New Usage Settings Support" at bounding box center [282, 418] width 233 height 637
click at [697, 390] on link "NodeJS" at bounding box center [708, 395] width 59 height 28
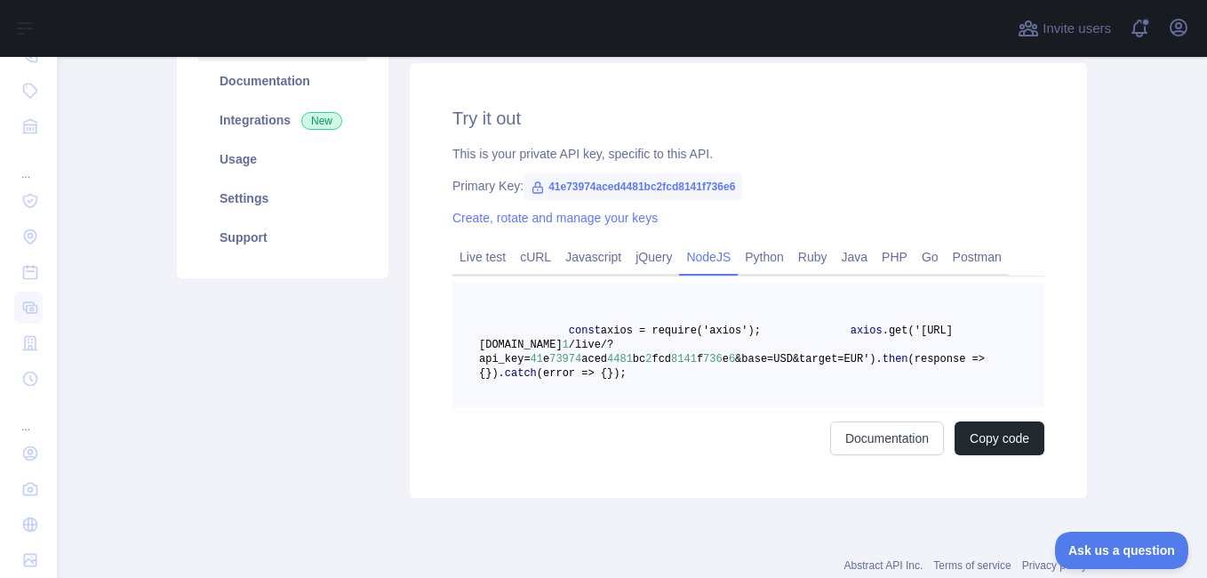
scroll to position [267, 0]
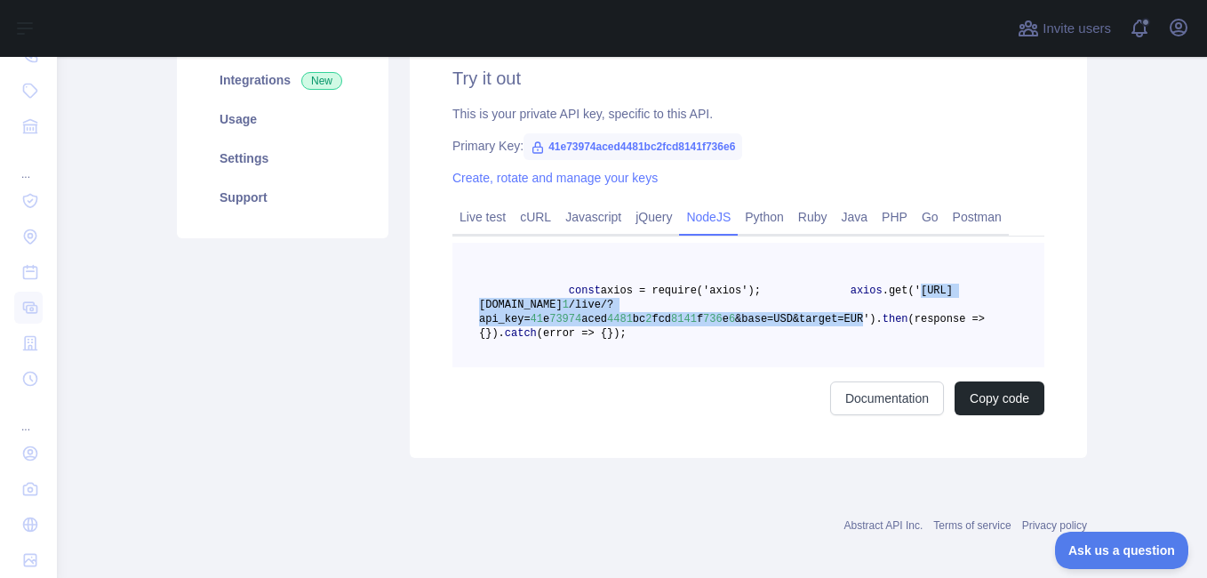
drag, startPoint x: 621, startPoint y: 304, endPoint x: 822, endPoint y: 320, distance: 202.4
click at [822, 320] on span "axios .get('[URL][DOMAIN_NAME] 1 /live/?api_key= 41 e 73974 aced 4481 bc 2 fcd …" at bounding box center [716, 304] width 474 height 41
click at [640, 341] on pre "const axios = require('axios'); axios .get('[URL][DOMAIN_NAME] 1 /live/?api_key…" at bounding box center [749, 305] width 592 height 124
copy code
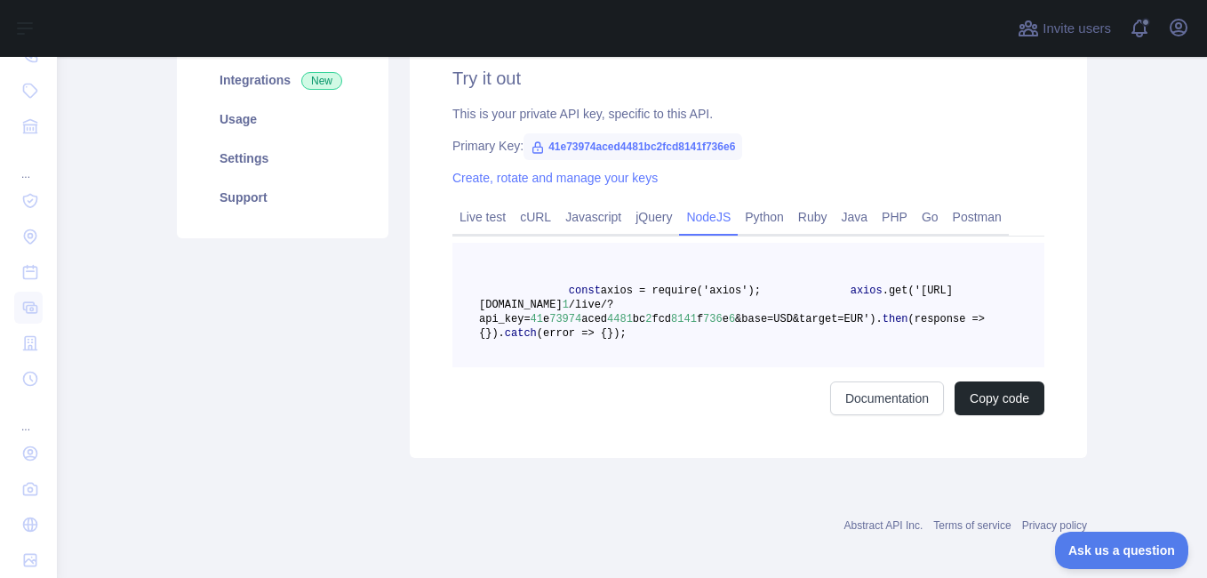
click at [725, 367] on pre "const axios = require('axios'); axios .get('[URL][DOMAIN_NAME] 1 /live/?api_key…" at bounding box center [749, 305] width 592 height 124
drag, startPoint x: 623, startPoint y: 306, endPoint x: 794, endPoint y: 308, distance: 170.7
click at [794, 308] on span ".get('[URL][DOMAIN_NAME]" at bounding box center [716, 297] width 474 height 27
drag, startPoint x: 794, startPoint y: 308, endPoint x: 740, endPoint y: 373, distance: 83.9
click at [740, 367] on pre "const axios = require('axios'); axios .get('[URL][DOMAIN_NAME] 1 /live/?api_key…" at bounding box center [749, 305] width 592 height 124
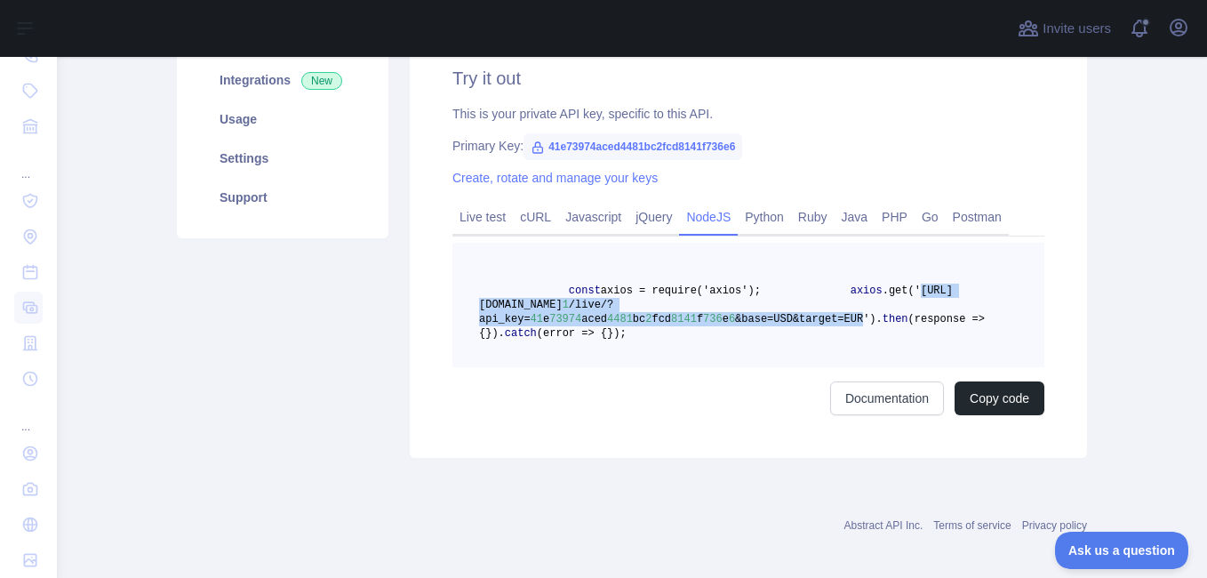
drag, startPoint x: 621, startPoint y: 304, endPoint x: 827, endPoint y: 314, distance: 205.6
click at [827, 314] on span "axios .get('[URL][DOMAIN_NAME] 1 /live/?api_key= 41 e 73974 aced 4481 bc 2 fcd …" at bounding box center [716, 304] width 474 height 41
copy span "[URL][DOMAIN_NAME] 1 /live/?api_key= 41 e 73974 aced 4481 bc 2 fcd 8141 f 736 e…"
